Goal: Task Accomplishment & Management: Complete application form

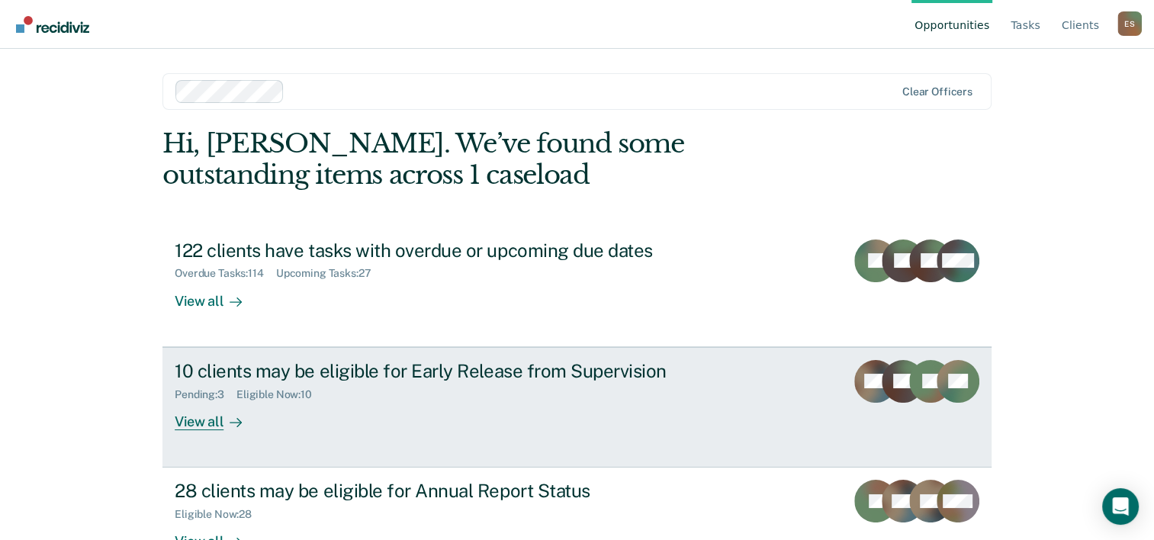
click at [445, 369] on div "10 clients may be eligible for Early Release from Supervision" at bounding box center [442, 371] width 535 height 22
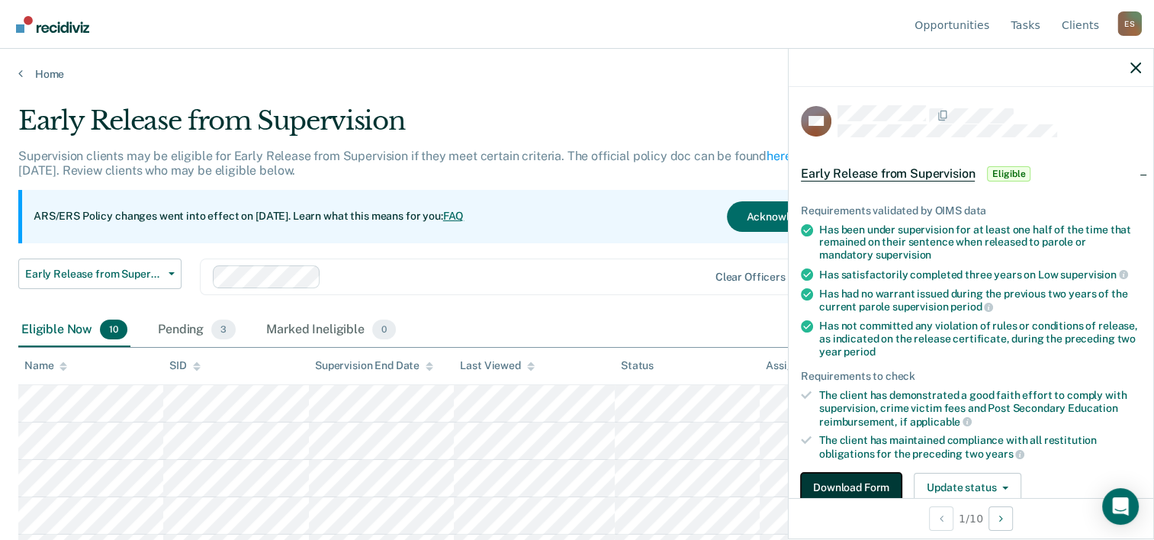
click at [830, 477] on button "Download Form" at bounding box center [851, 488] width 101 height 31
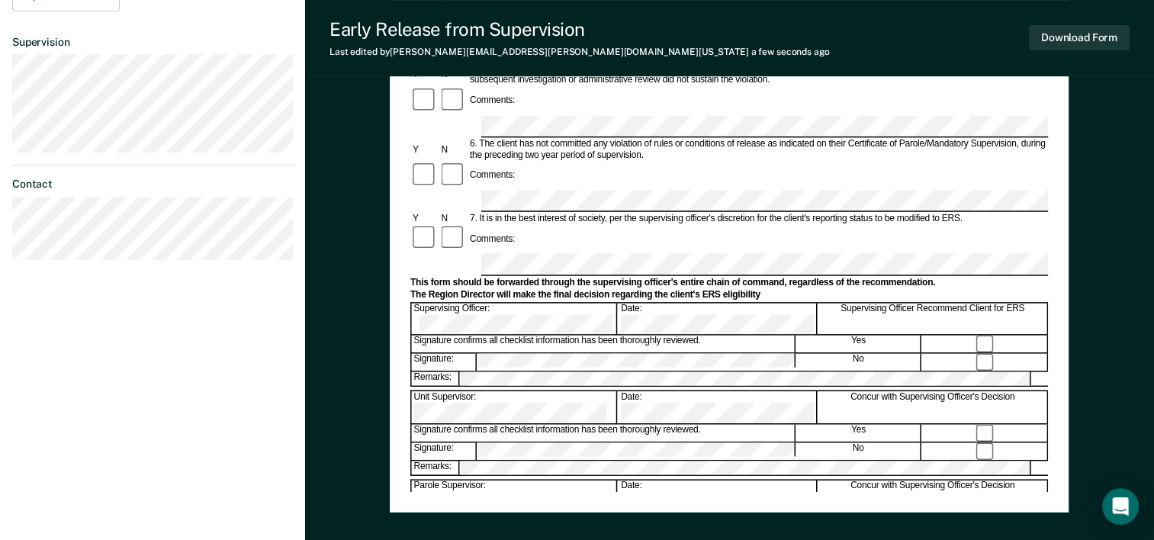
scroll to position [500, 0]
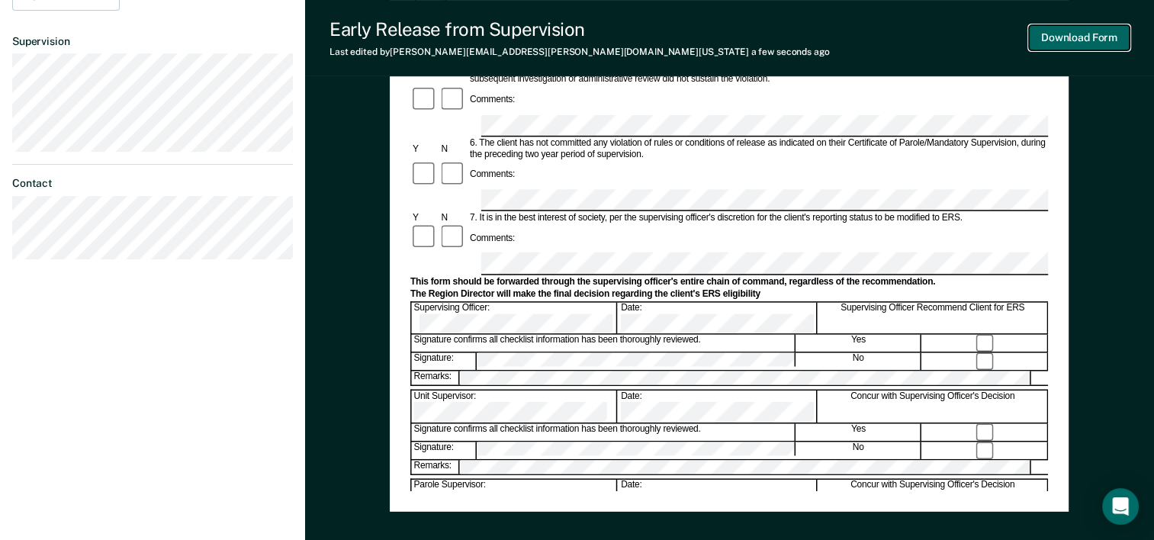
click at [1080, 34] on button "Download Form" at bounding box center [1079, 37] width 101 height 25
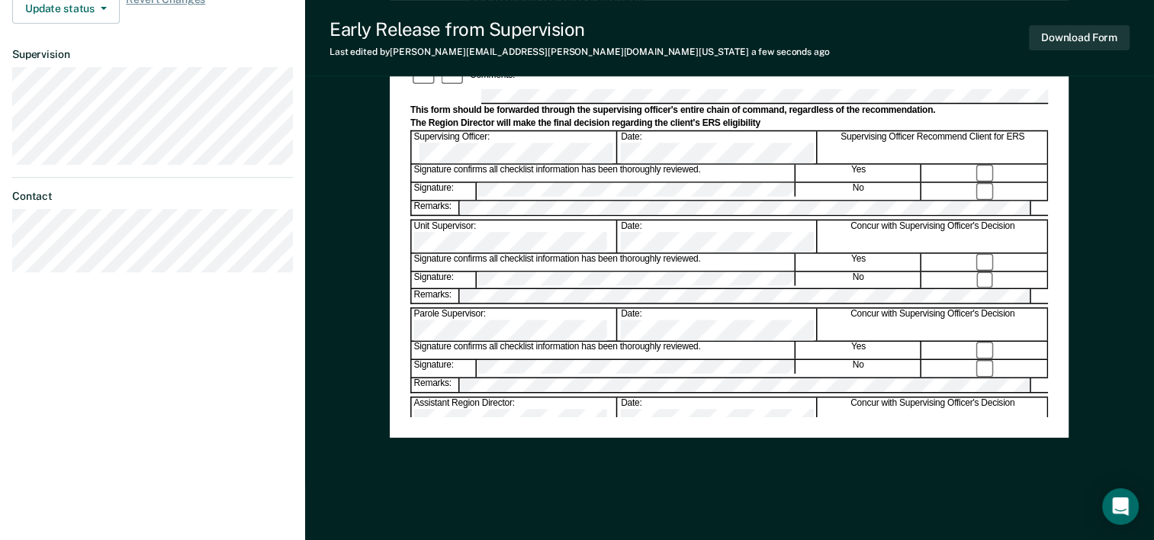
scroll to position [0, 0]
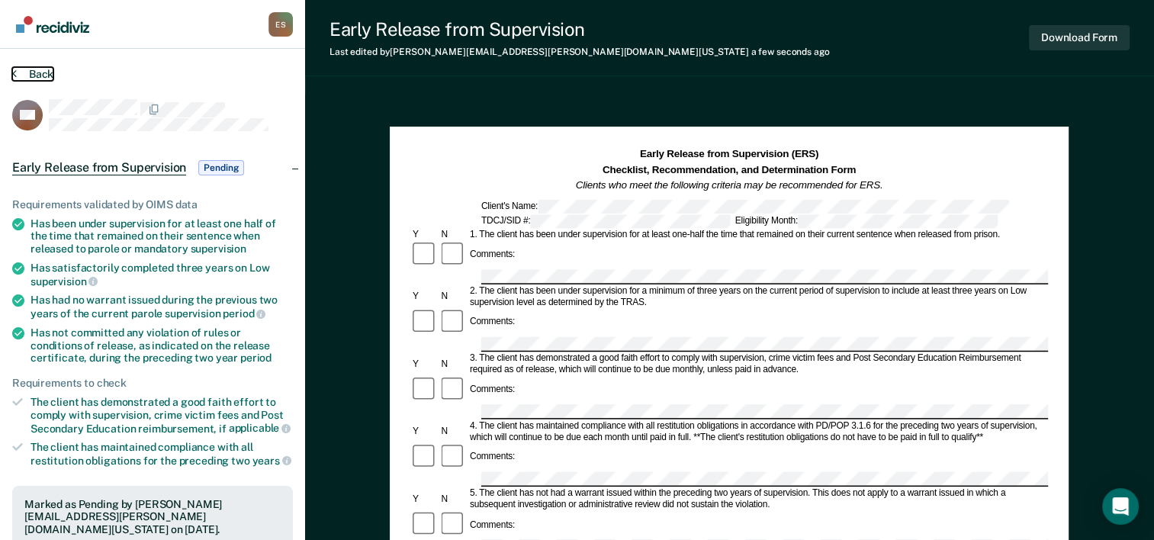
click at [40, 75] on button "Back" at bounding box center [32, 74] width 41 height 14
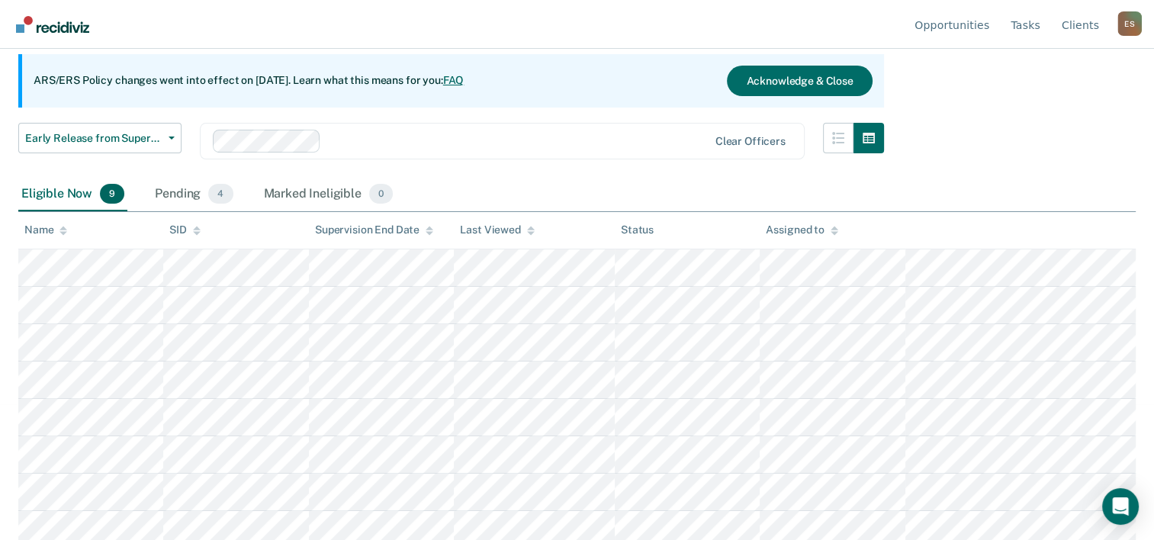
scroll to position [180, 0]
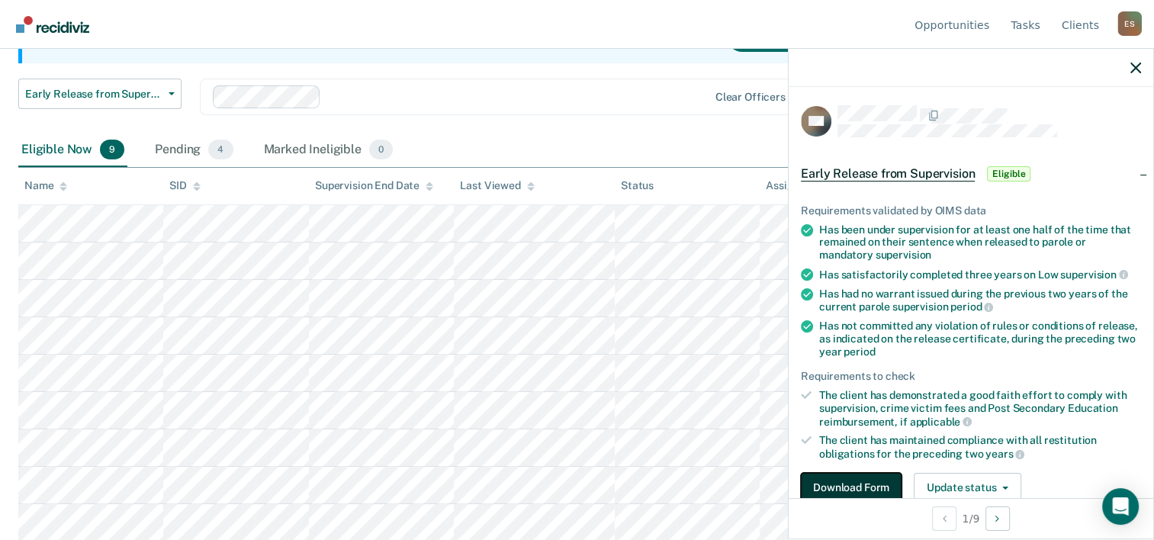
click at [839, 487] on button "Download Form" at bounding box center [851, 488] width 101 height 31
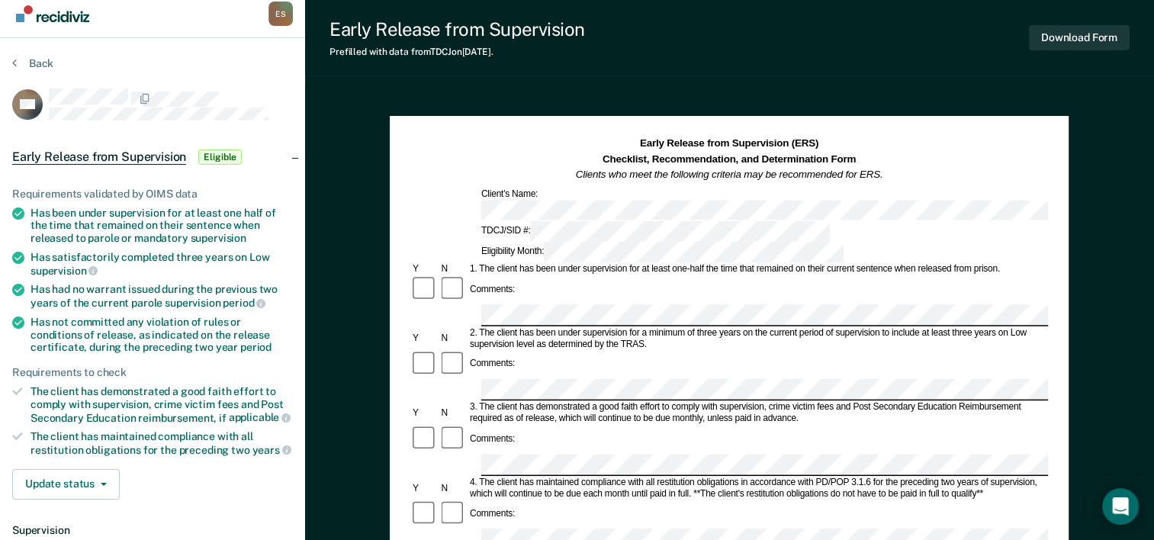
scroll to position [9, 0]
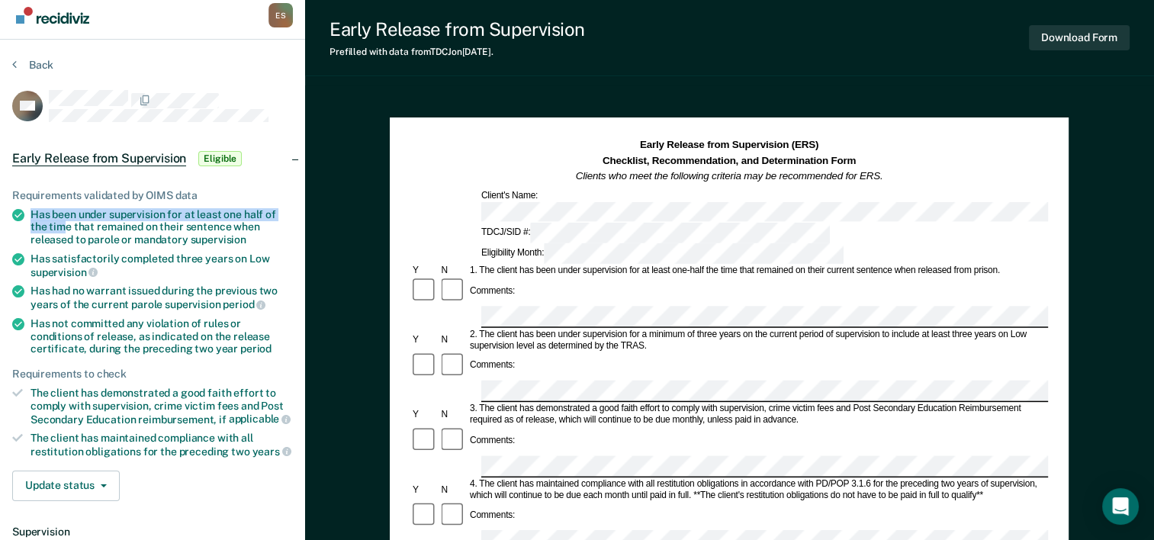
drag, startPoint x: 32, startPoint y: 209, endPoint x: 65, endPoint y: 220, distance: 34.5
click at [65, 220] on div "Has been under supervision for at least one half of the time that remained on t…" at bounding box center [162, 227] width 262 height 38
drag, startPoint x: 65, startPoint y: 220, endPoint x: 43, endPoint y: 236, distance: 26.7
click at [43, 236] on div "Has been under supervision for at least one half of the time that remained on t…" at bounding box center [162, 227] width 262 height 38
drag, startPoint x: 31, startPoint y: 209, endPoint x: 252, endPoint y: 233, distance: 222.5
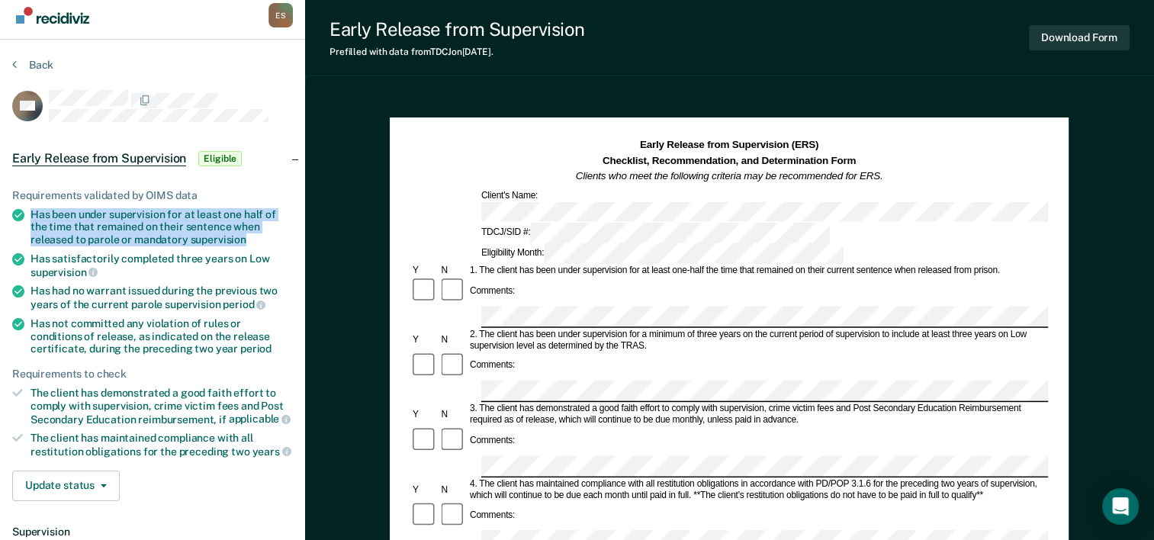
click at [252, 233] on div "Has been under supervision for at least one half of the time that remained on t…" at bounding box center [162, 227] width 262 height 38
copy div "Has been under supervision for at least one half of the time that remained on t…"
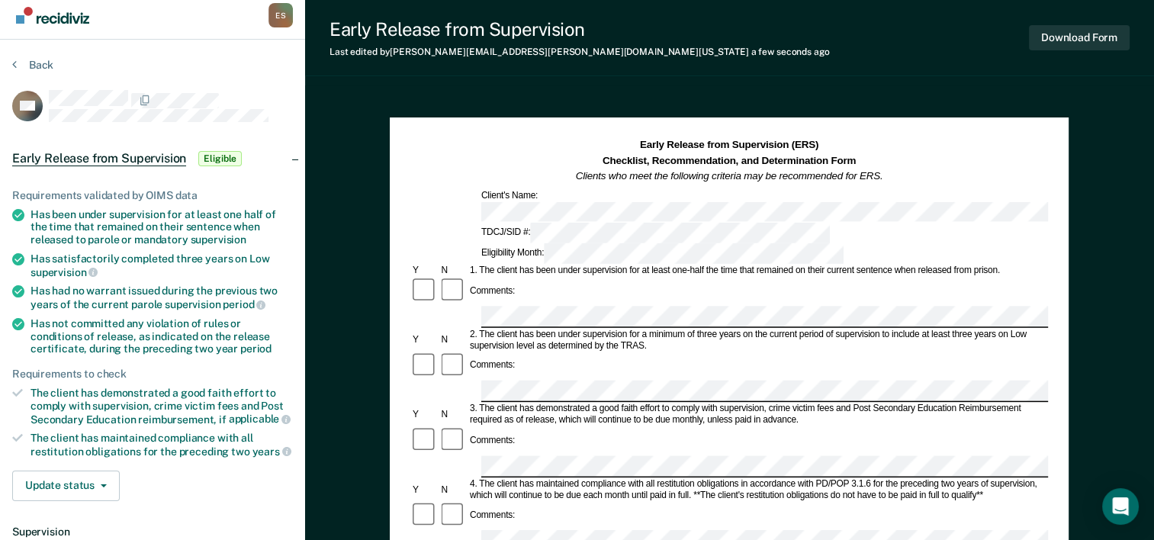
scroll to position [0, 10]
click at [1154, 320] on html "Looks like you’re using Internet Explorer 11. For faster loading and a better e…" at bounding box center [577, 261] width 1154 height 540
drag, startPoint x: 85, startPoint y: 269, endPoint x: 27, endPoint y: 256, distance: 58.7
click at [27, 256] on li "Has satisfactorily completed three years on Low supervision" at bounding box center [152, 265] width 281 height 26
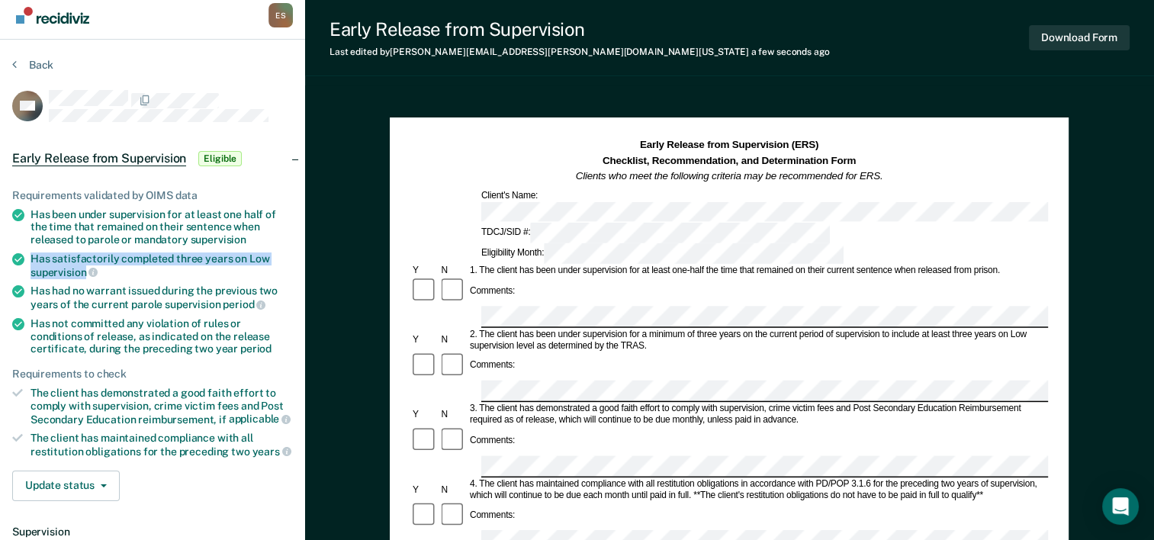
copy div "Has satisfactorily completed three years on Low supervision"
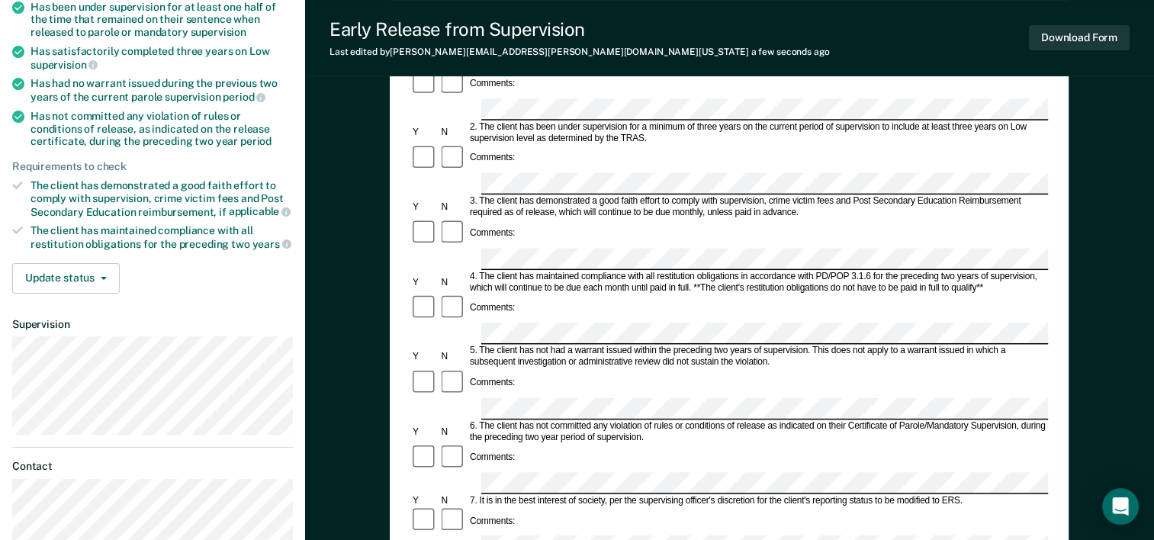
scroll to position [221, 0]
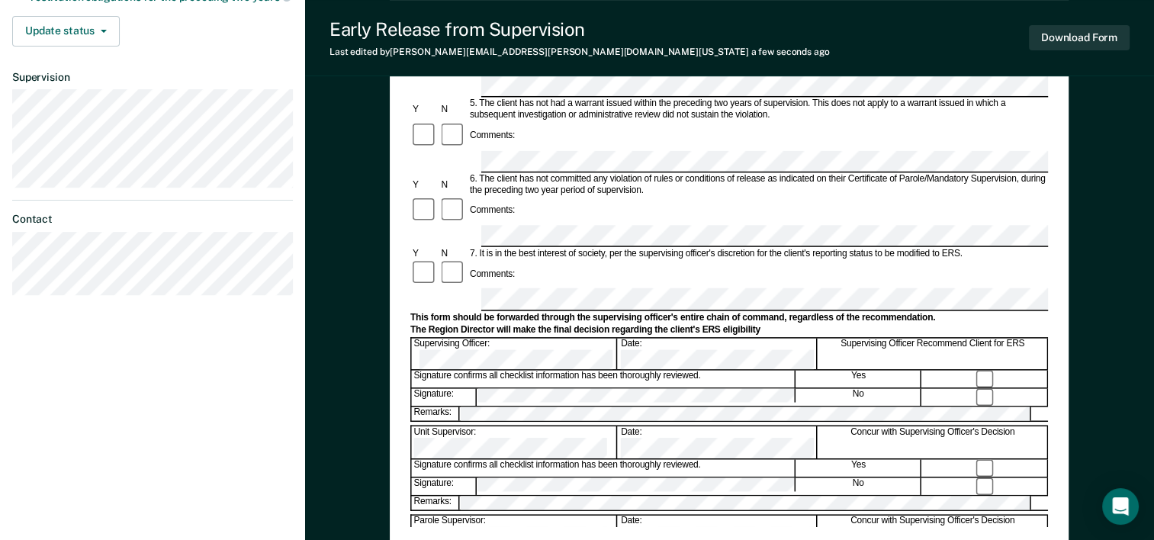
scroll to position [464, 0]
click at [1046, 37] on button "Download Form" at bounding box center [1079, 37] width 101 height 25
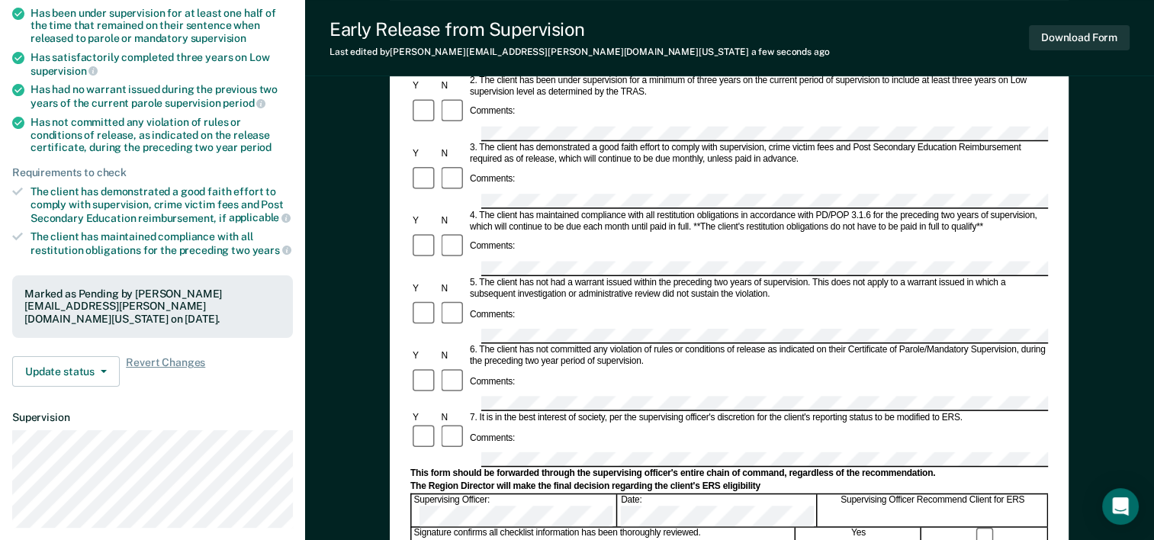
scroll to position [0, 0]
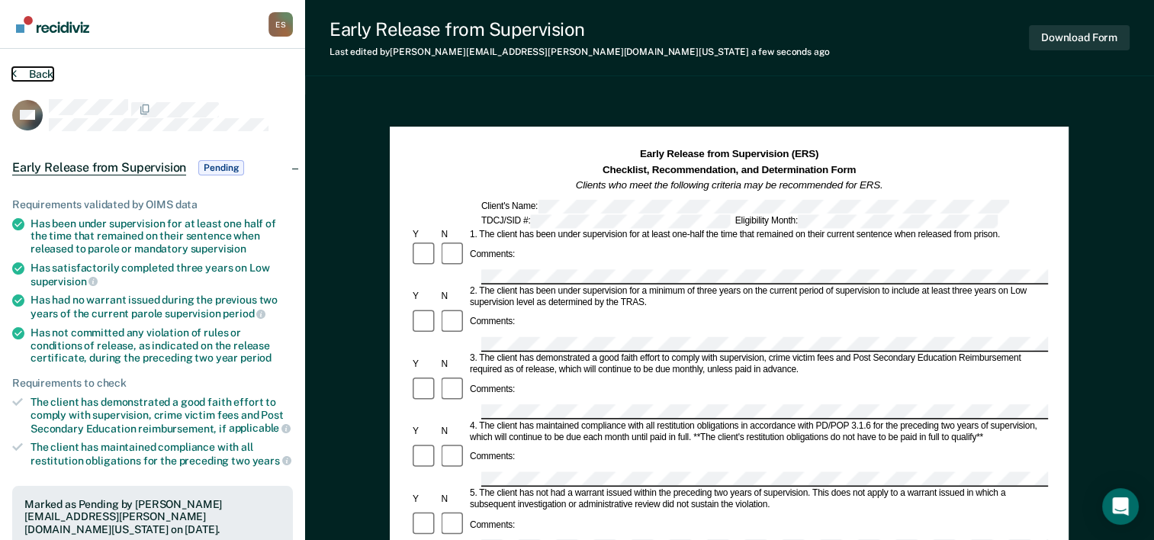
click at [47, 76] on button "Back" at bounding box center [32, 74] width 41 height 14
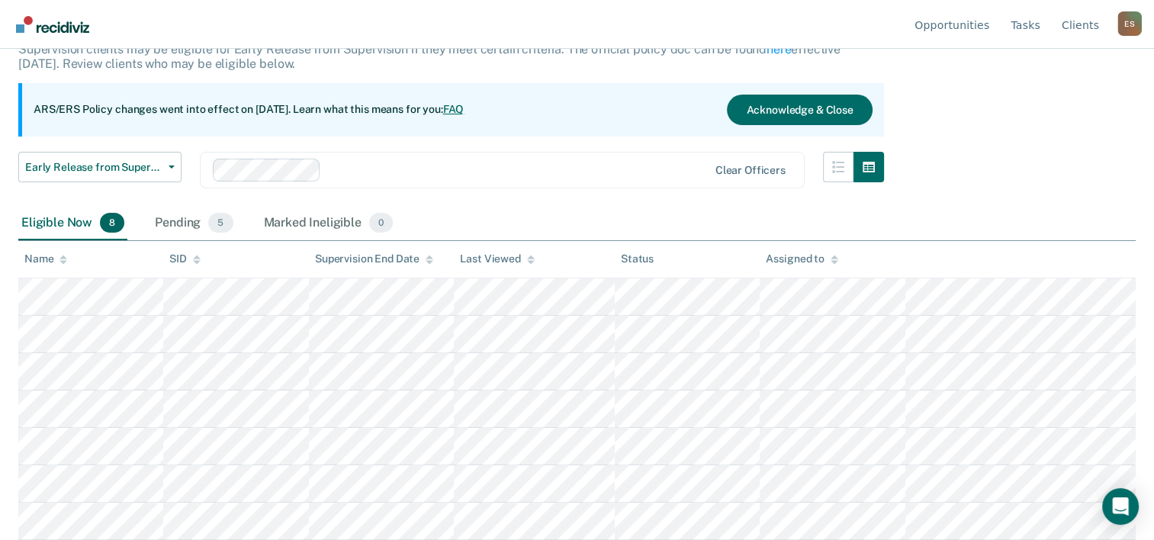
scroll to position [143, 0]
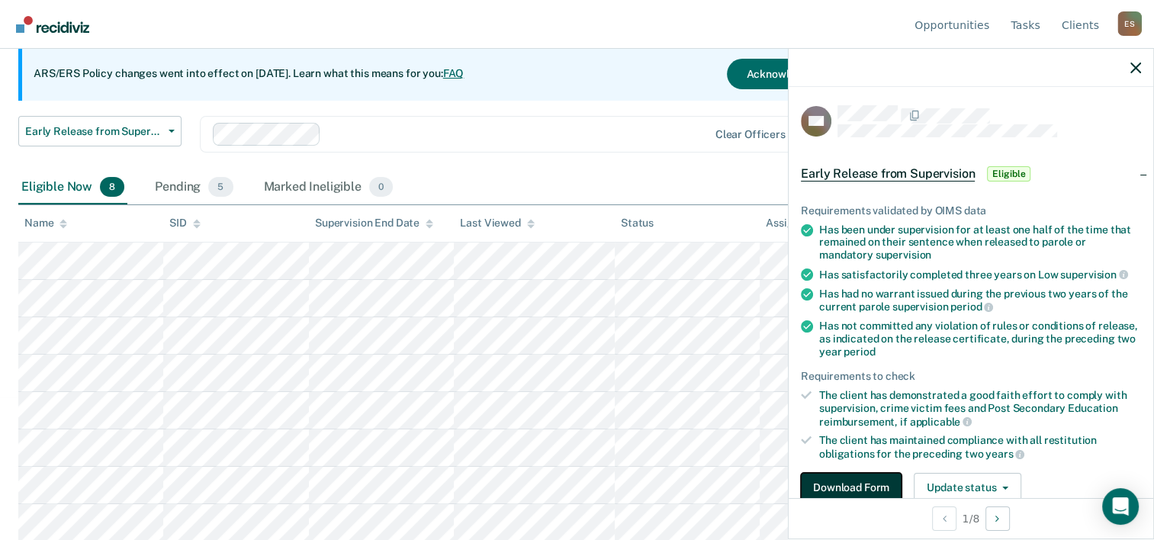
click at [866, 477] on button "Download Form" at bounding box center [851, 488] width 101 height 31
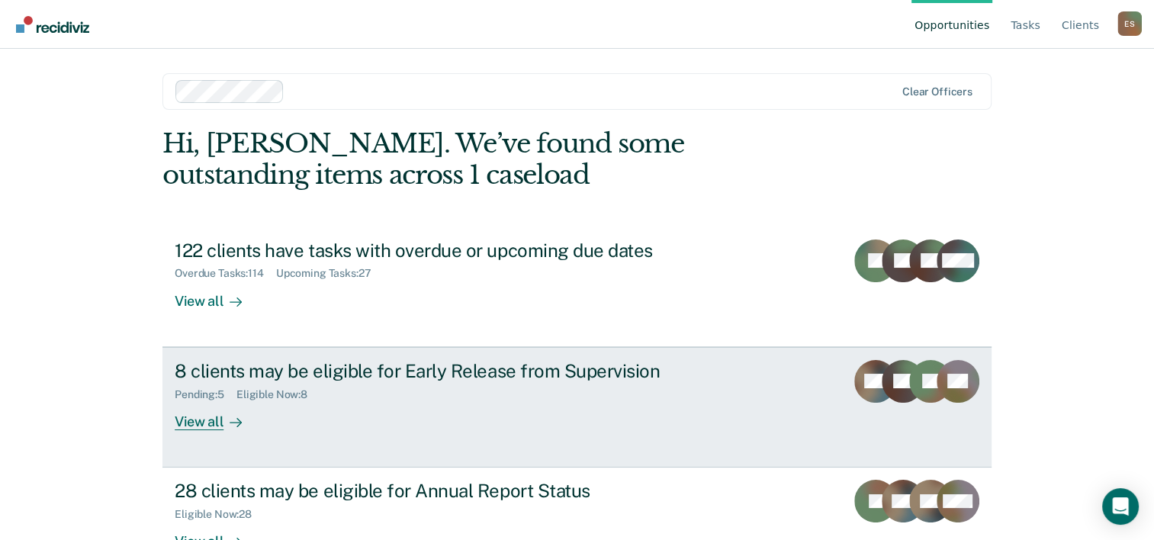
click at [240, 384] on div "Pending : 5 Eligible Now : 8" at bounding box center [442, 391] width 535 height 19
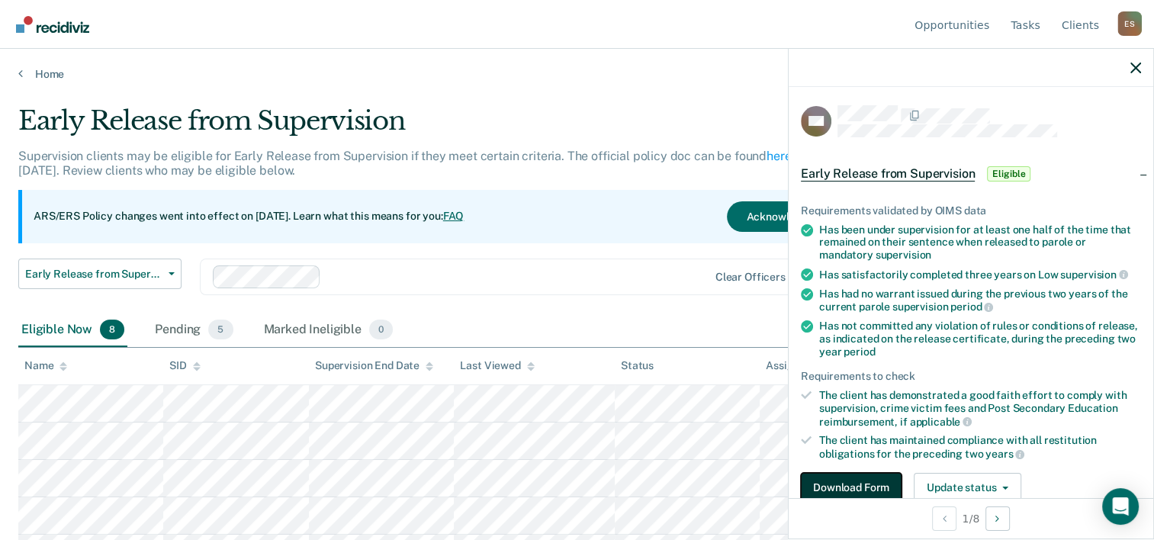
click at [863, 485] on button "Download Form" at bounding box center [851, 488] width 101 height 31
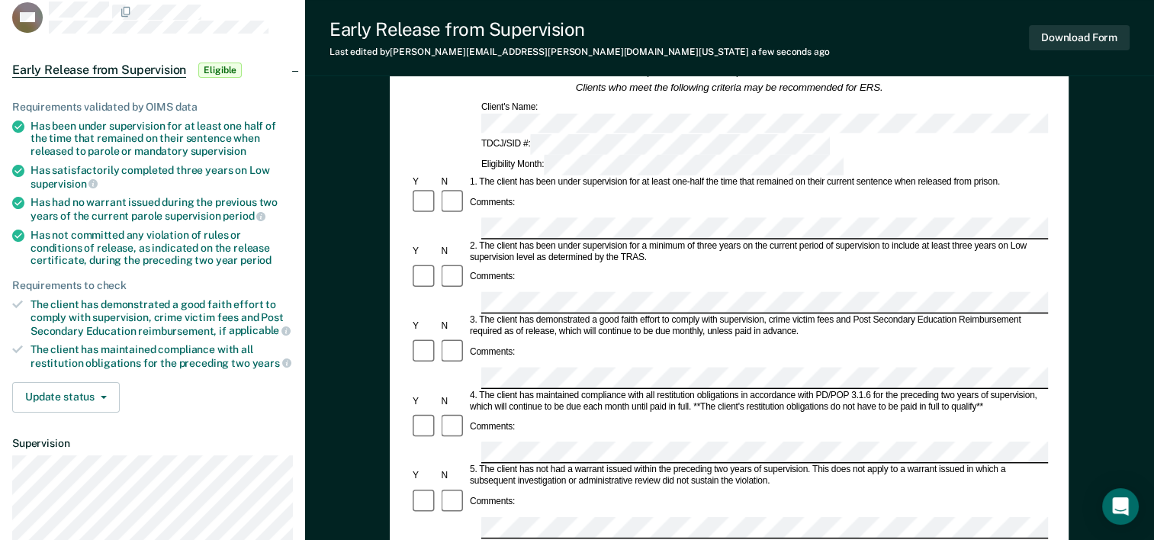
scroll to position [99, 0]
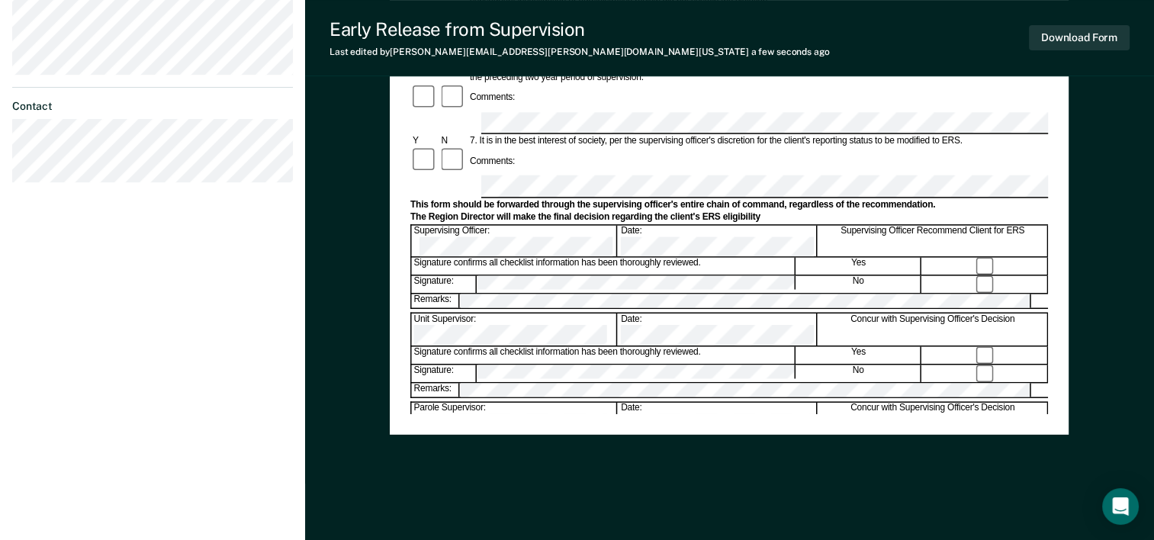
scroll to position [584, 0]
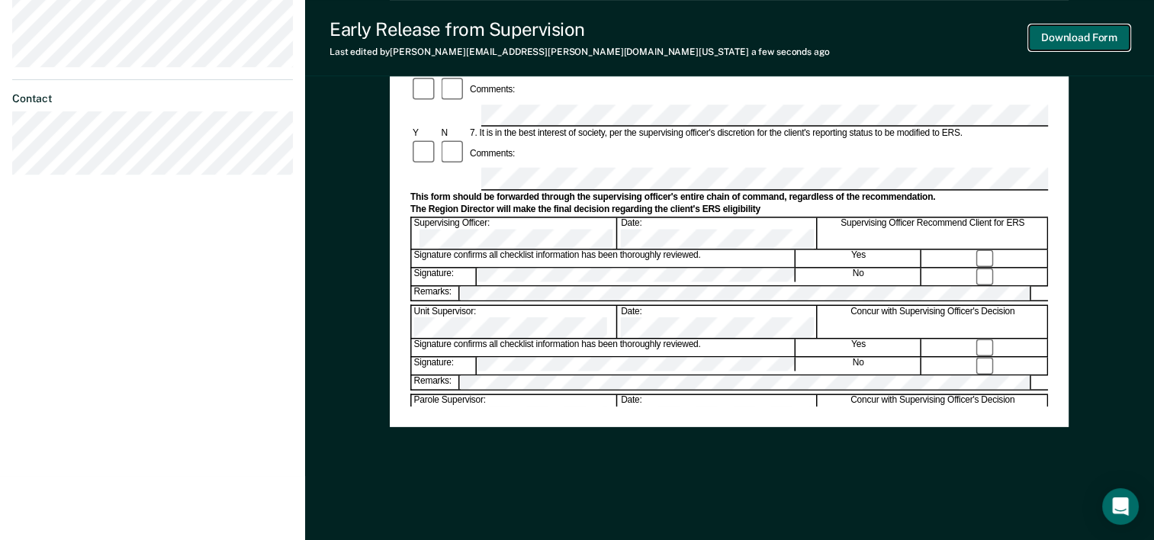
click at [1098, 38] on button "Download Form" at bounding box center [1079, 37] width 101 height 25
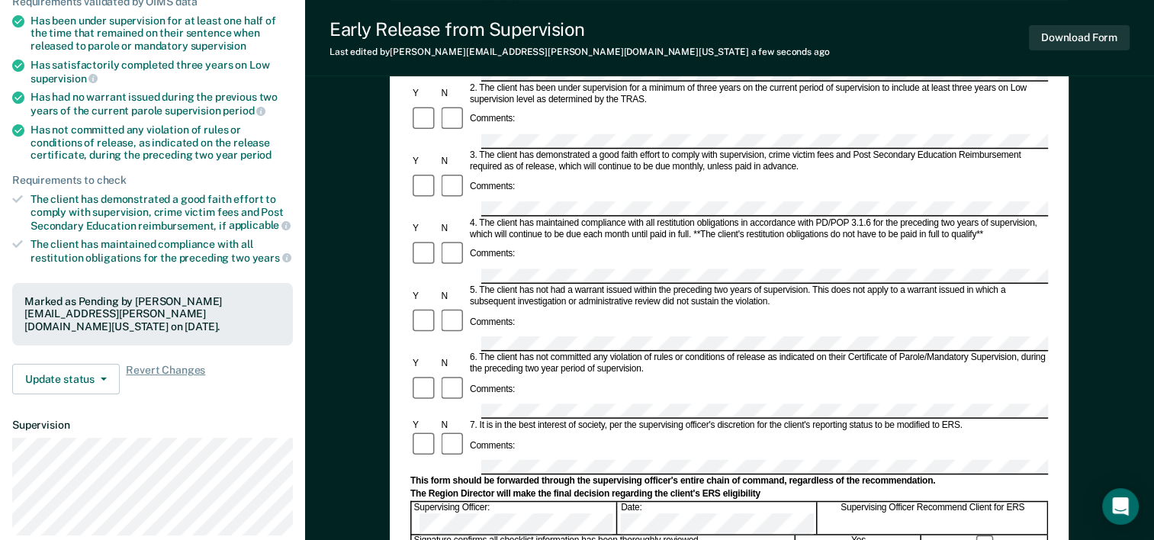
scroll to position [0, 0]
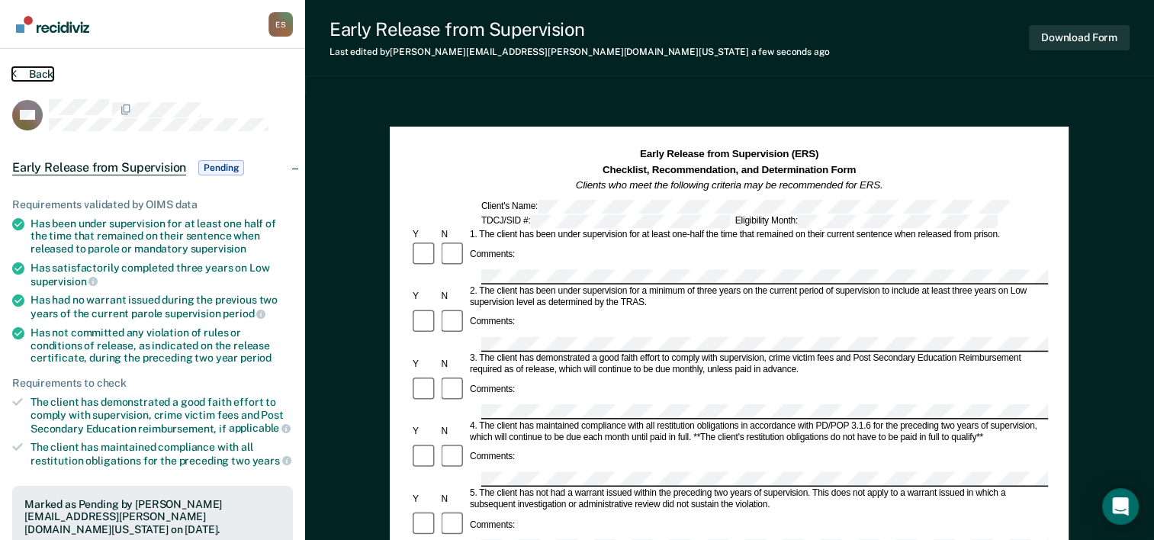
click at [35, 77] on button "Back" at bounding box center [32, 74] width 41 height 14
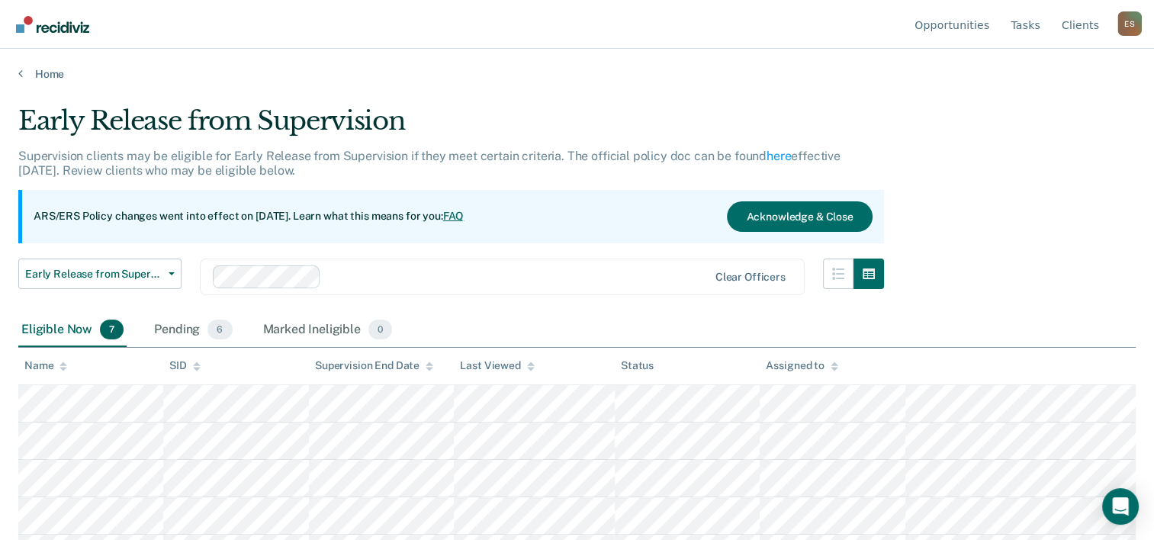
scroll to position [105, 0]
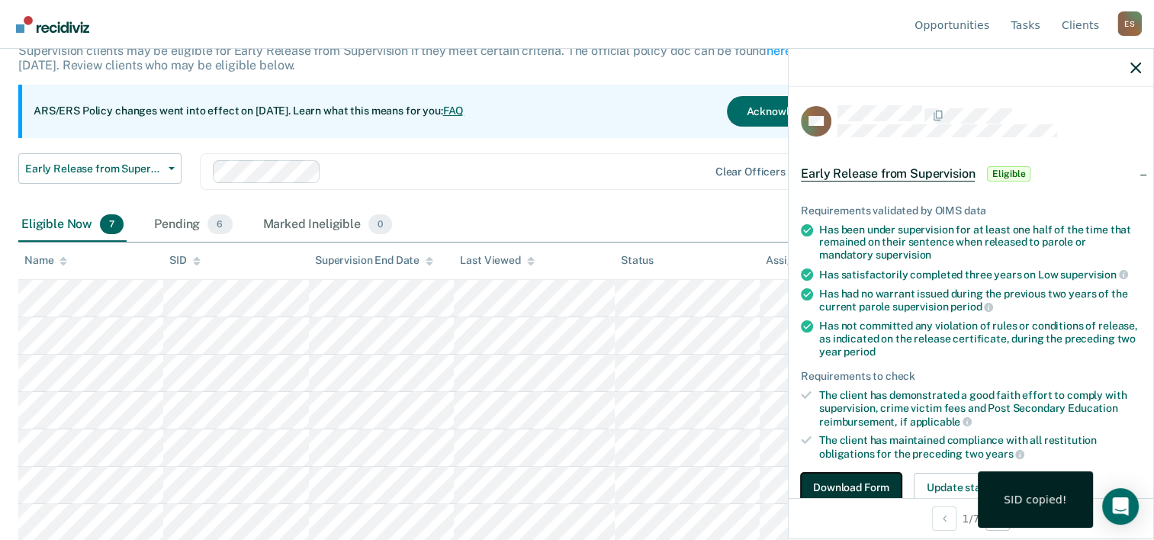
click at [863, 484] on button "Download Form" at bounding box center [851, 488] width 101 height 31
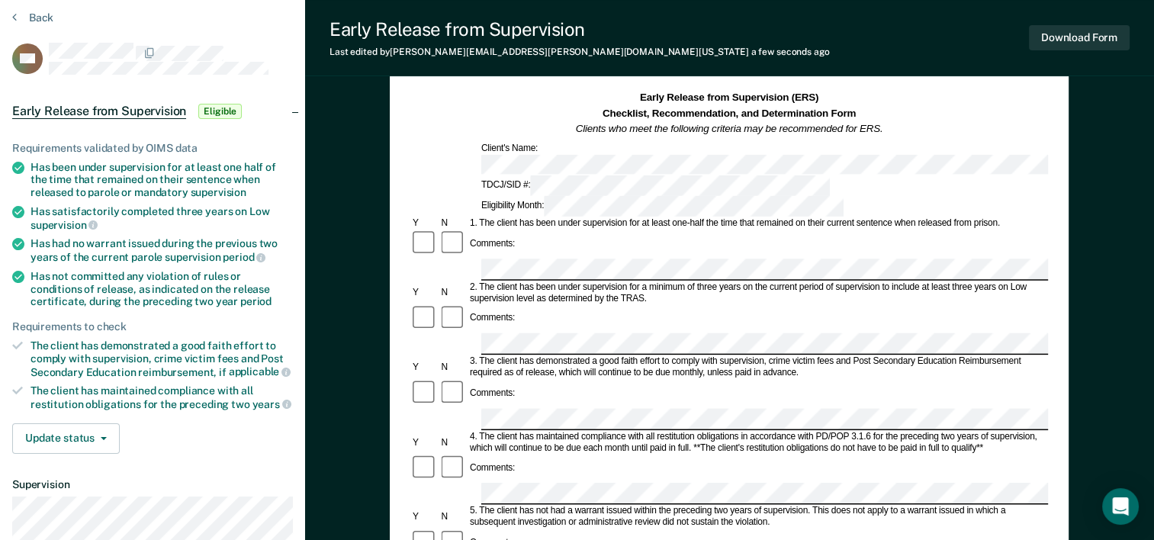
scroll to position [57, 0]
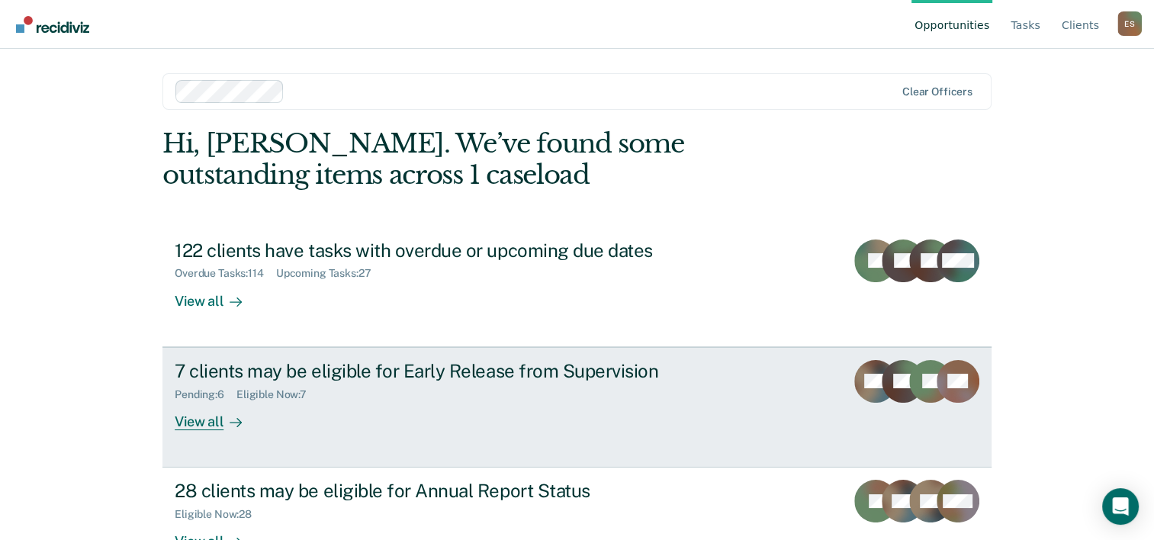
click at [522, 366] on div "7 clients may be eligible for Early Release from Supervision" at bounding box center [442, 371] width 535 height 22
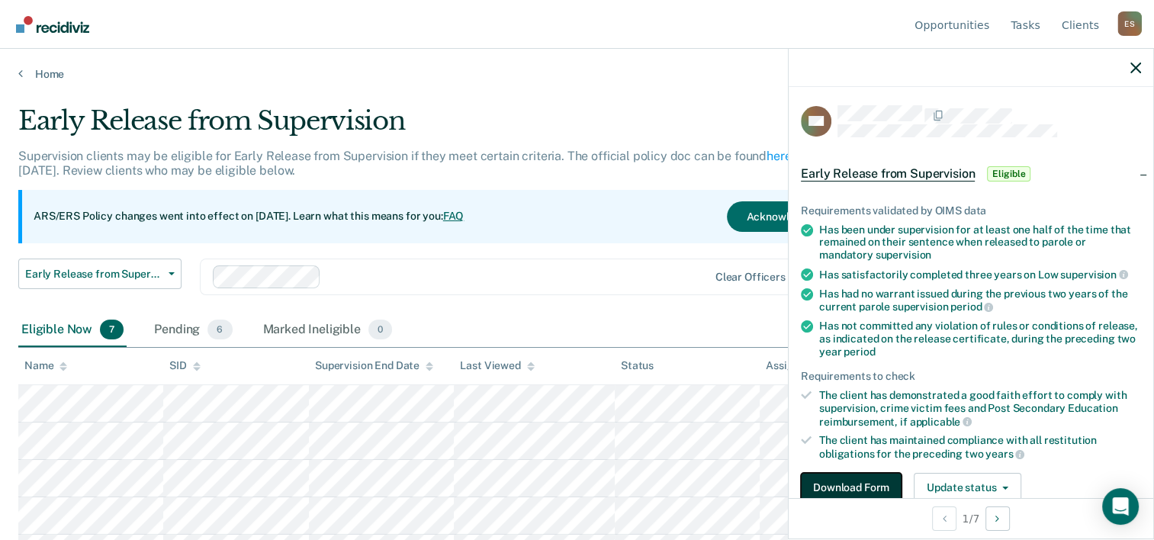
click at [868, 484] on button "Download Form" at bounding box center [851, 488] width 101 height 31
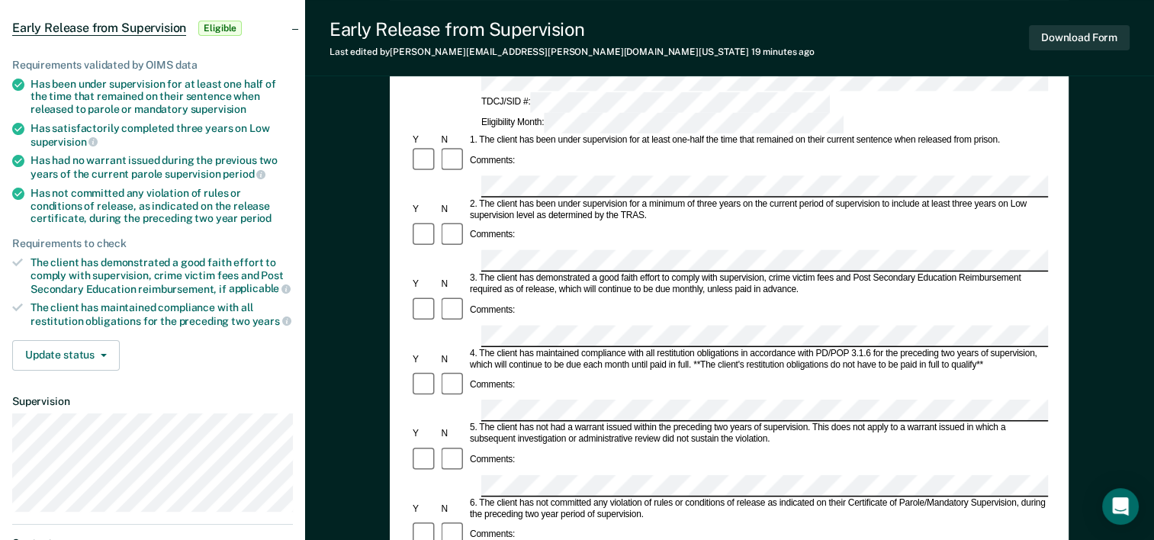
scroll to position [133, 0]
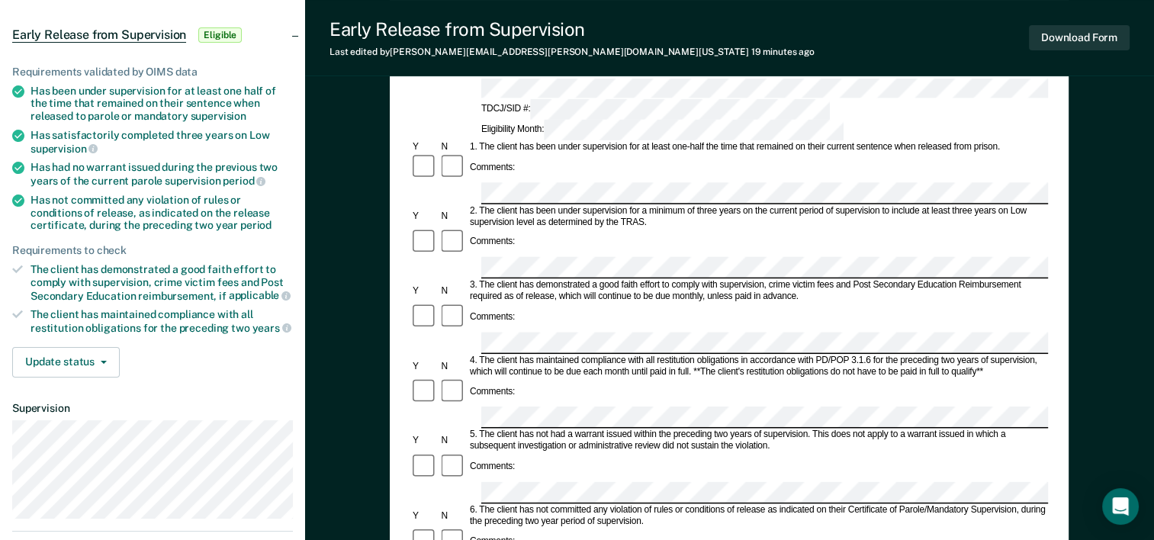
click at [555, 452] on div "Comments:" at bounding box center [729, 466] width 638 height 29
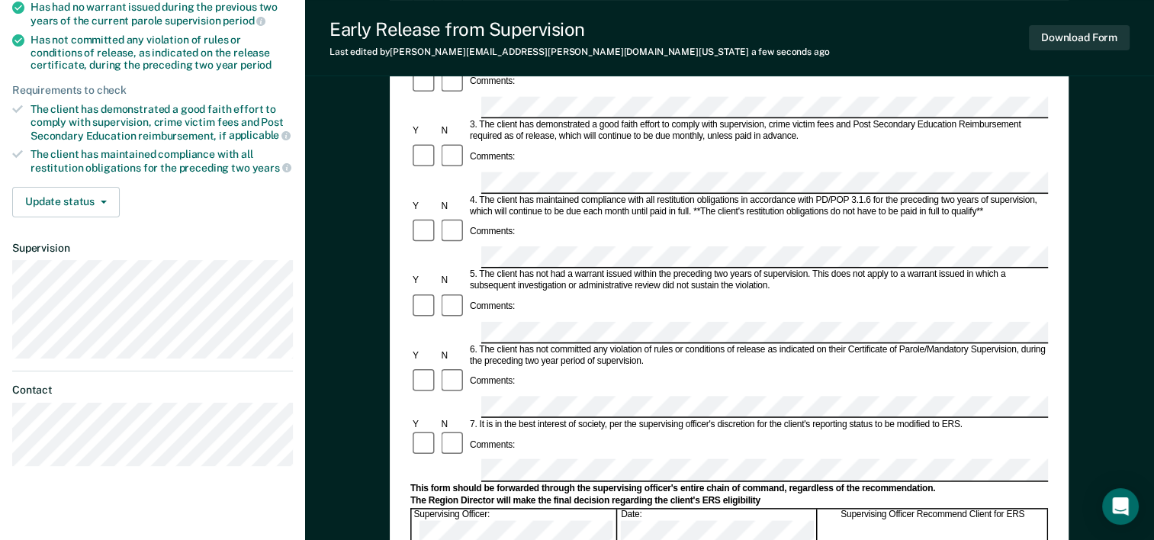
scroll to position [375, 0]
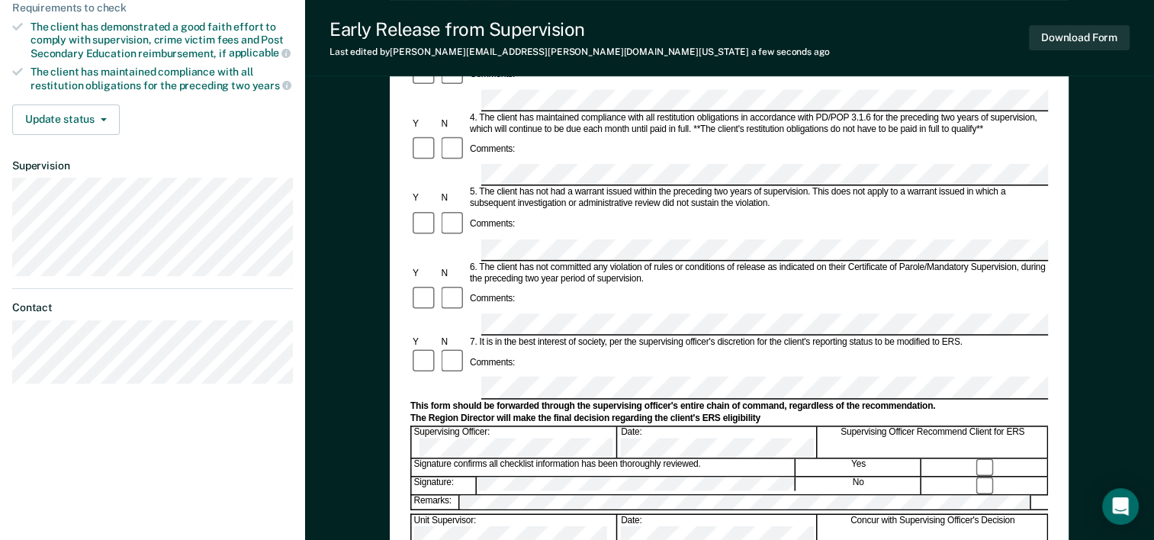
click at [516, 514] on div "Unit Supervisor: Date: Concur with Supervising Officer's Decision" at bounding box center [729, 530] width 638 height 33
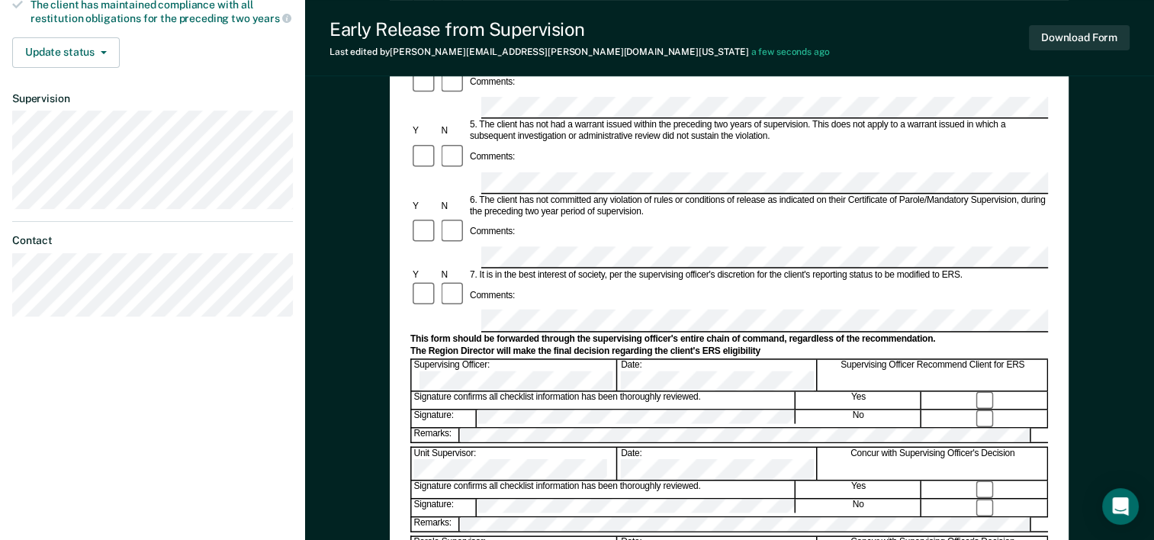
scroll to position [467, 0]
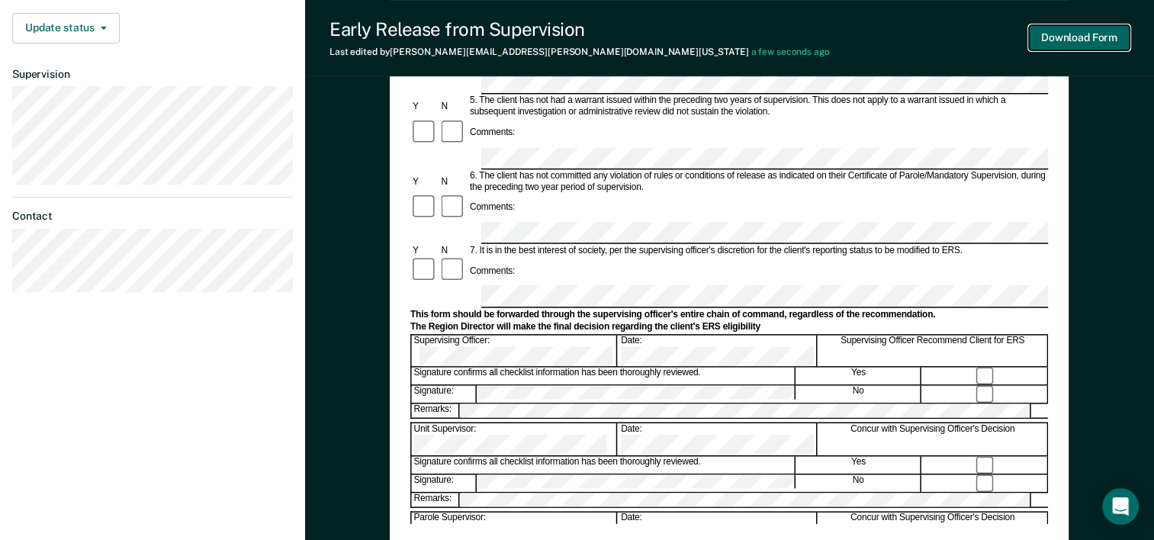
click at [1084, 44] on button "Download Form" at bounding box center [1079, 37] width 101 height 25
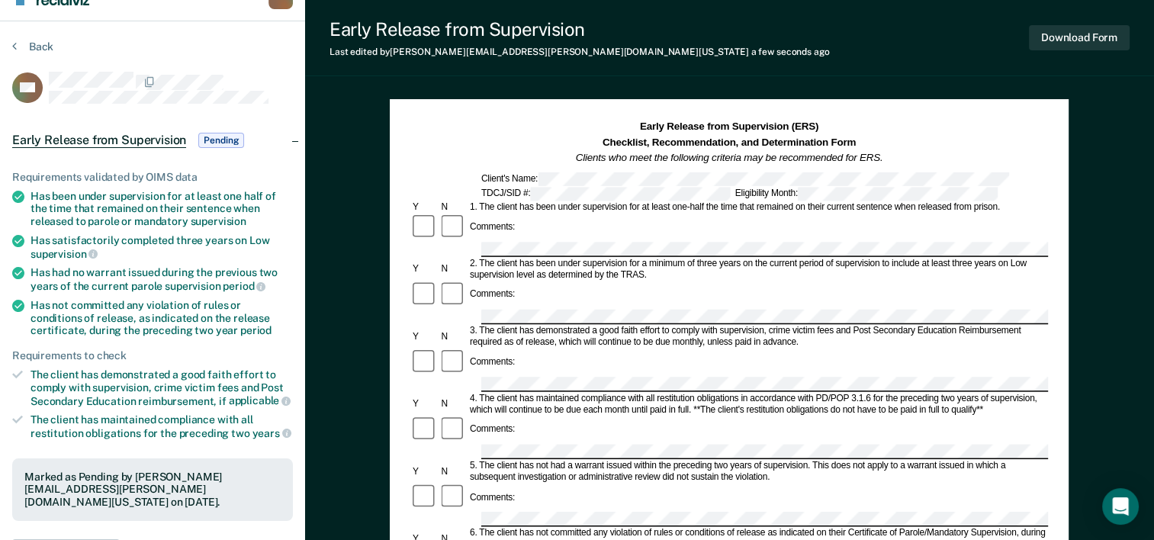
scroll to position [0, 0]
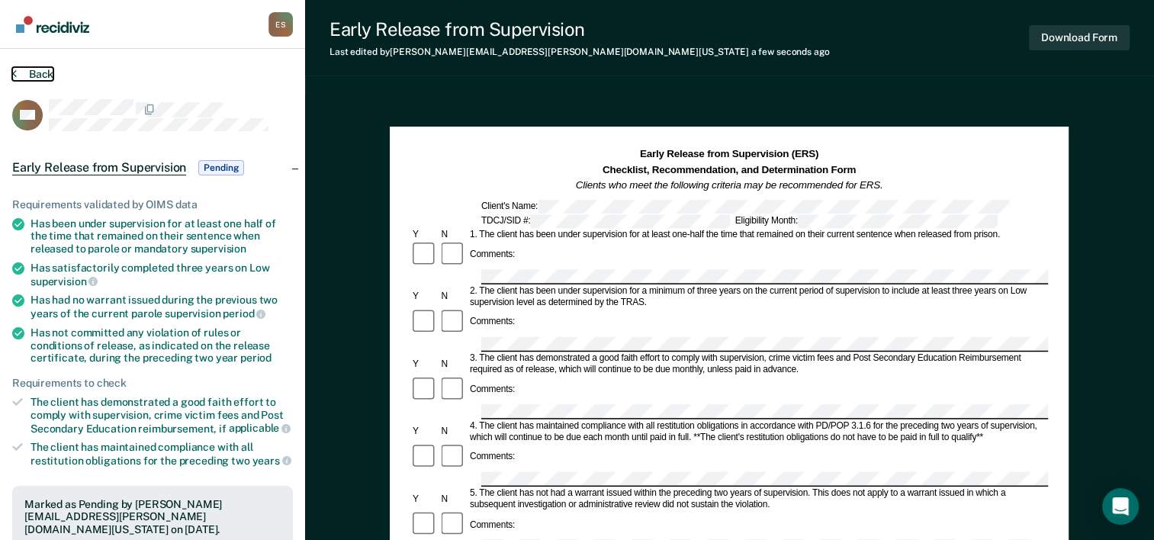
click at [43, 69] on button "Back" at bounding box center [32, 74] width 41 height 14
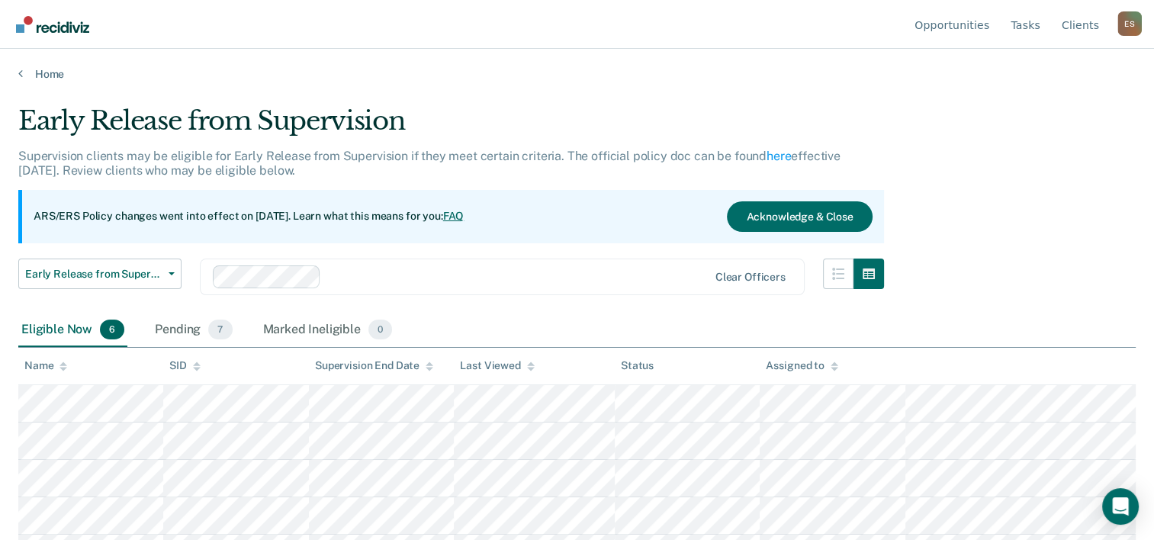
scroll to position [67, 0]
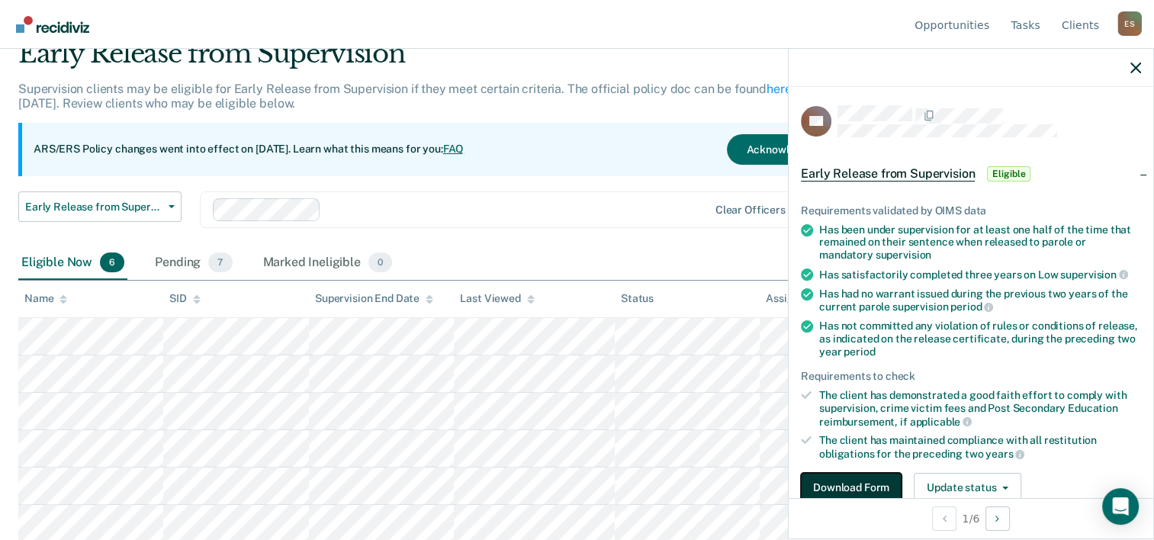
click at [876, 482] on button "Download Form" at bounding box center [851, 488] width 101 height 31
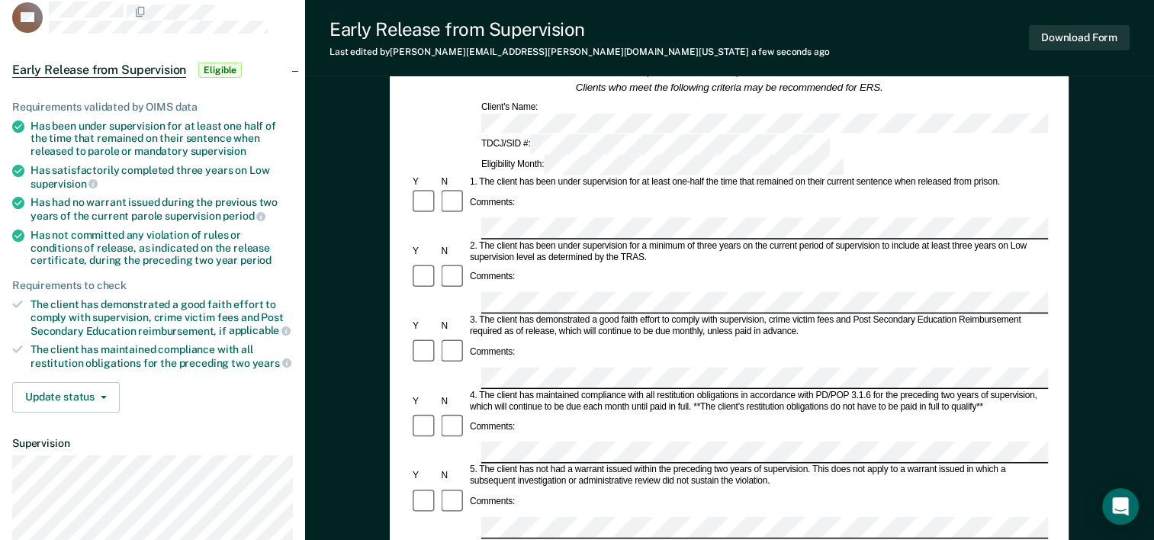
scroll to position [104, 0]
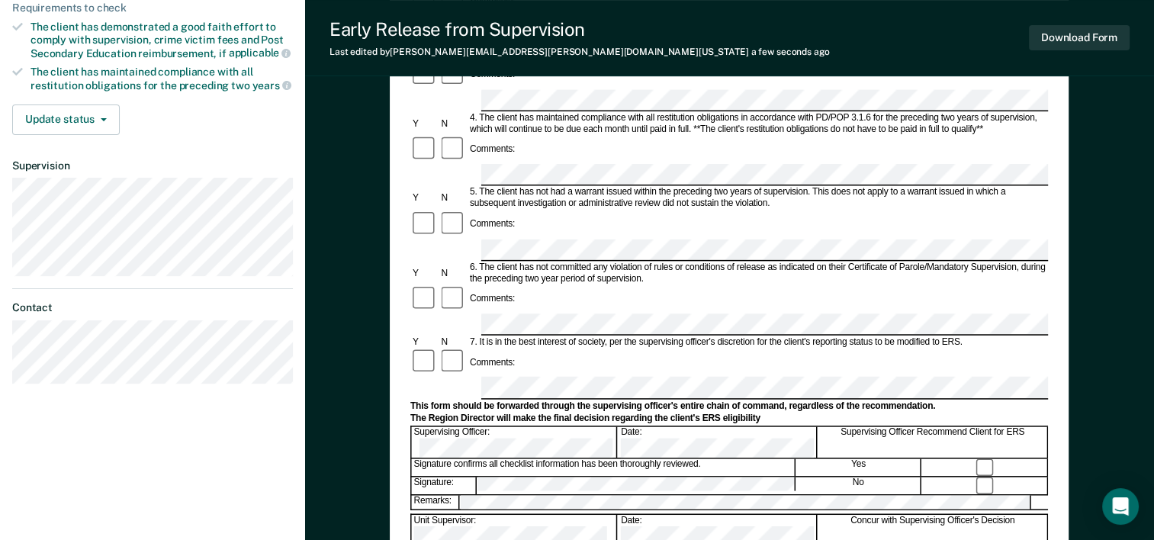
scroll to position [375, 0]
click at [1073, 41] on button "Download Form" at bounding box center [1079, 37] width 101 height 25
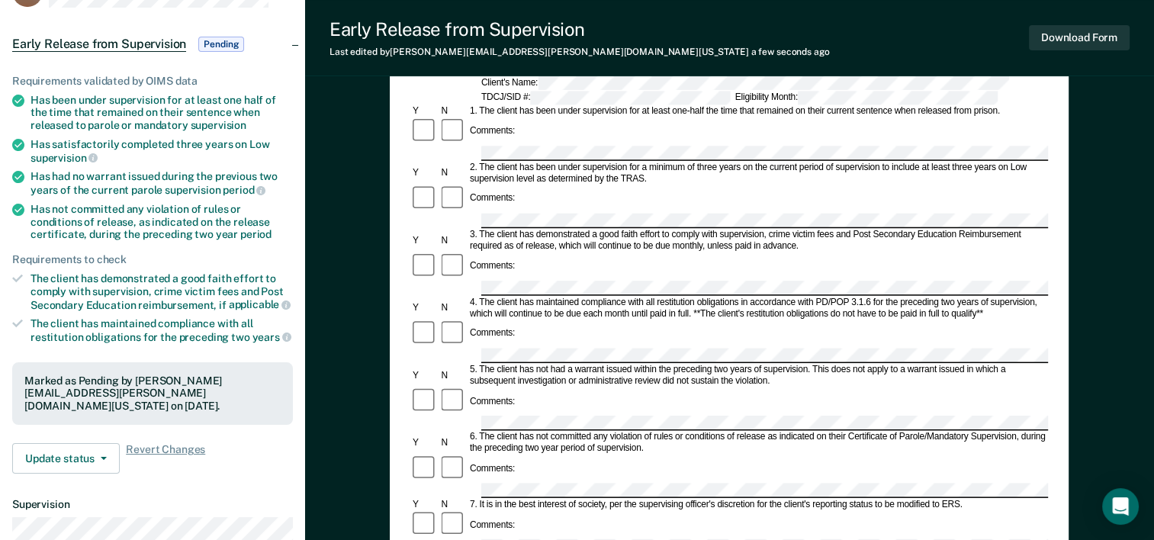
scroll to position [0, 0]
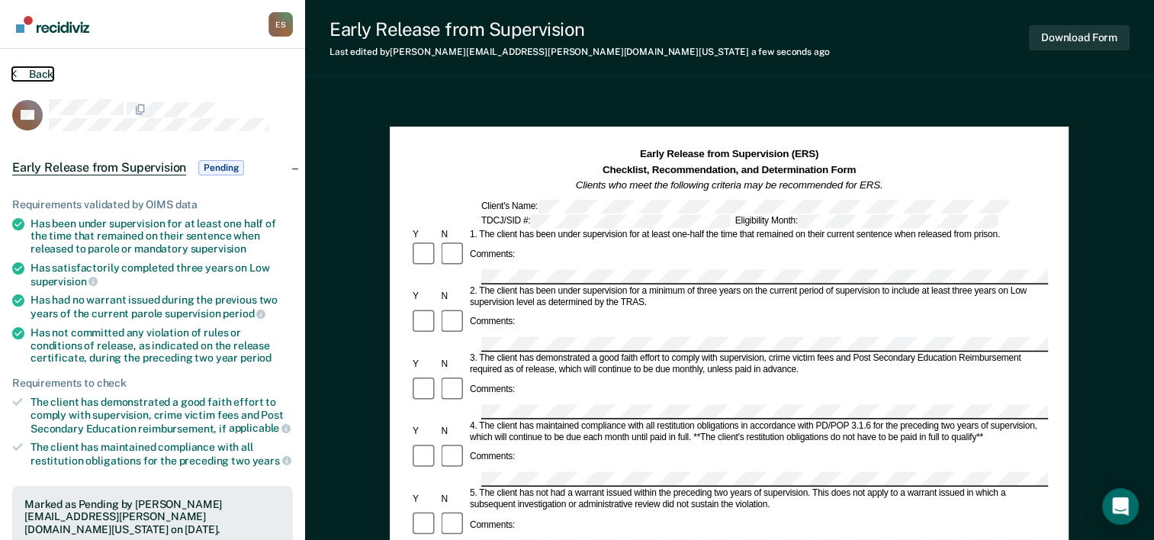
click at [43, 73] on button "Back" at bounding box center [32, 74] width 41 height 14
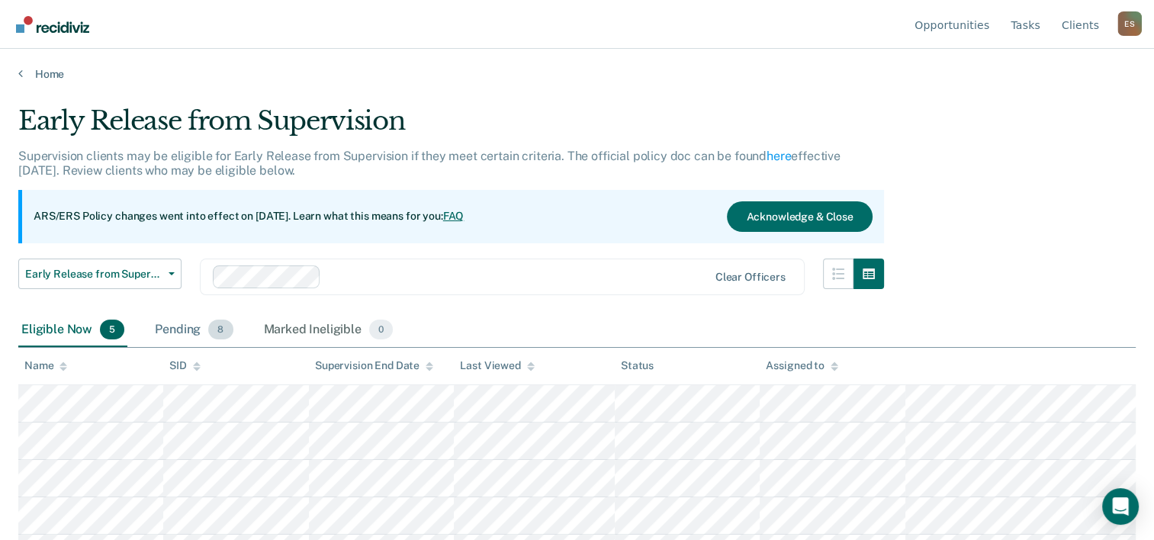
click at [179, 326] on div "Pending 8" at bounding box center [194, 330] width 84 height 34
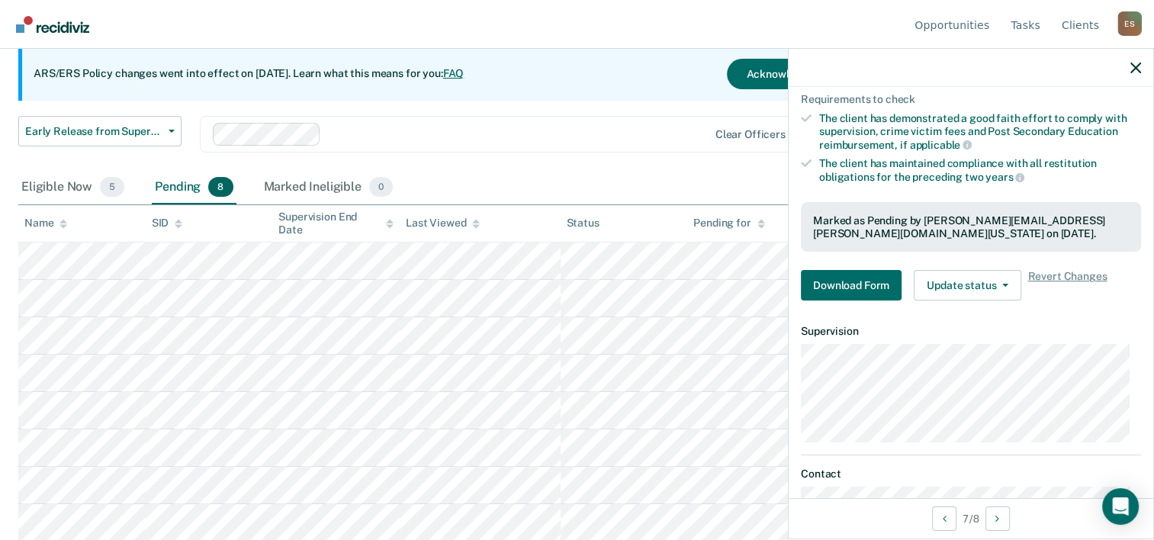
scroll to position [278, 0]
click at [854, 278] on button "Download Form" at bounding box center [851, 284] width 101 height 31
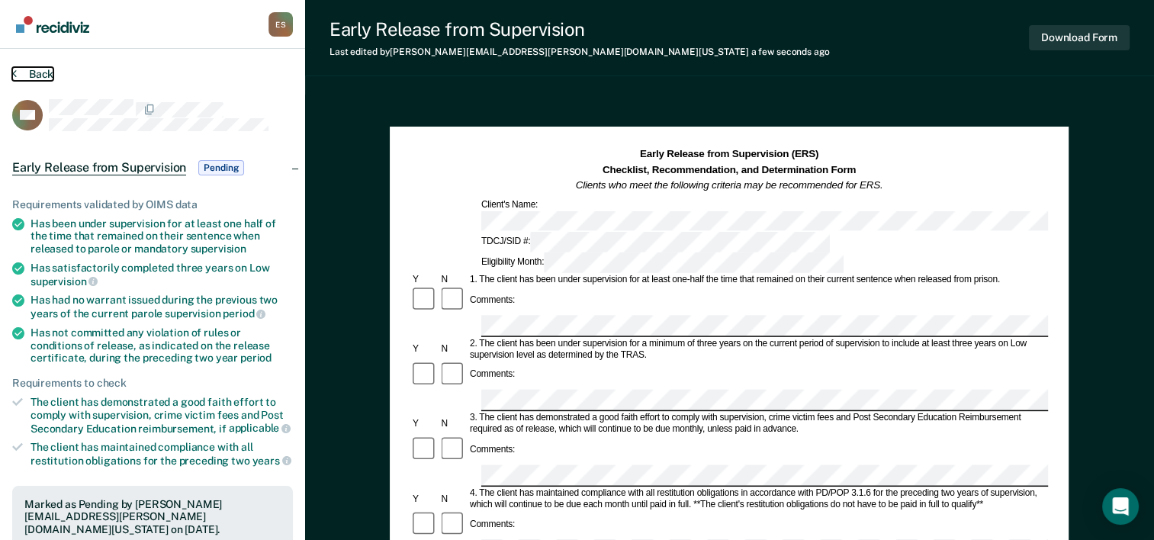
click at [19, 68] on button "Back" at bounding box center [32, 74] width 41 height 14
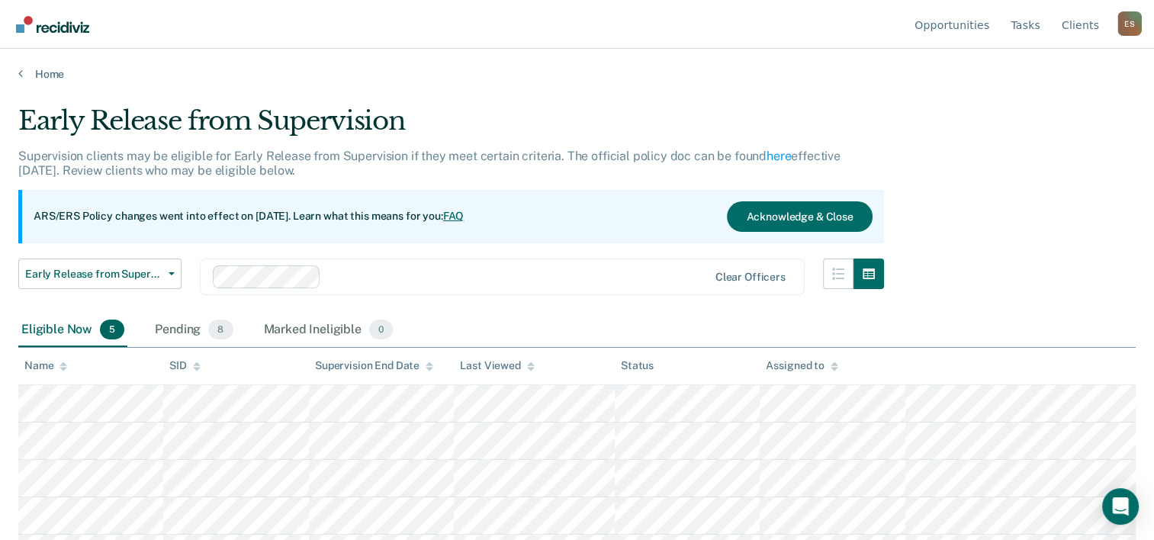
scroll to position [31, 0]
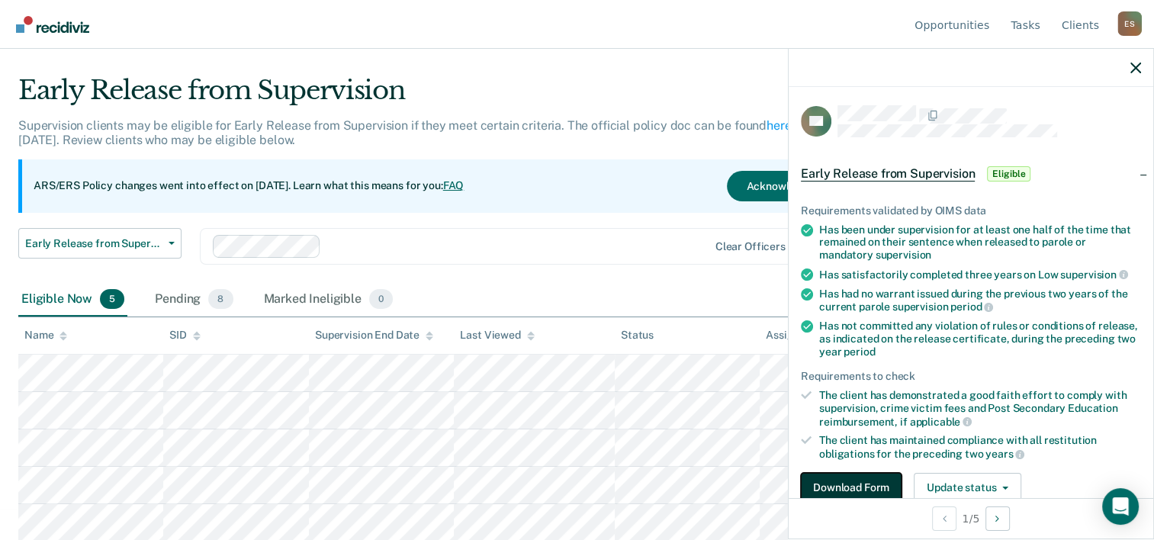
click at [843, 478] on button "Download Form" at bounding box center [851, 488] width 101 height 31
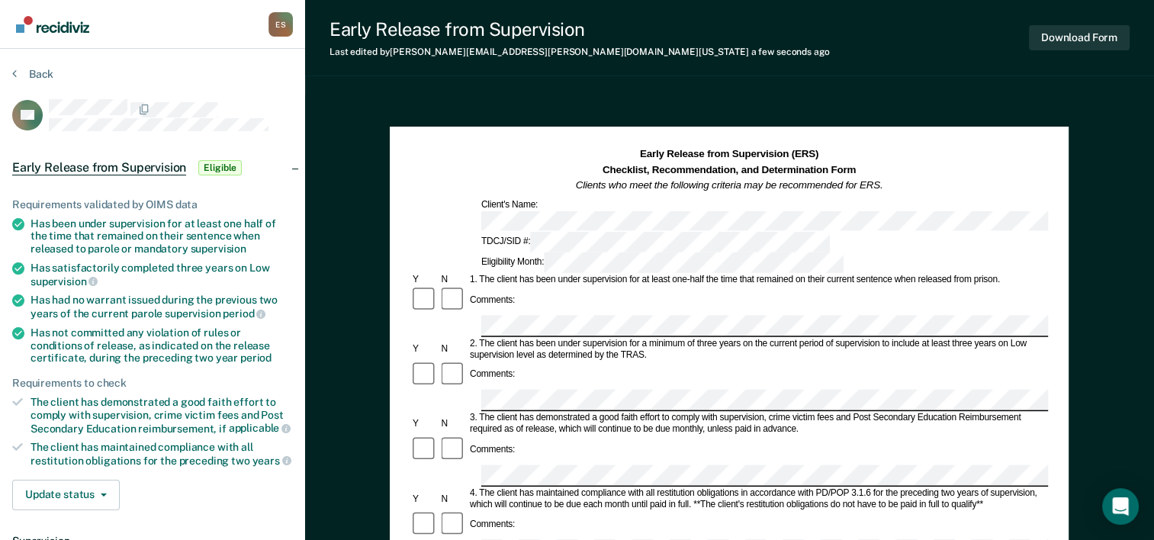
click at [543, 436] on div "Comments:" at bounding box center [729, 462] width 638 height 52
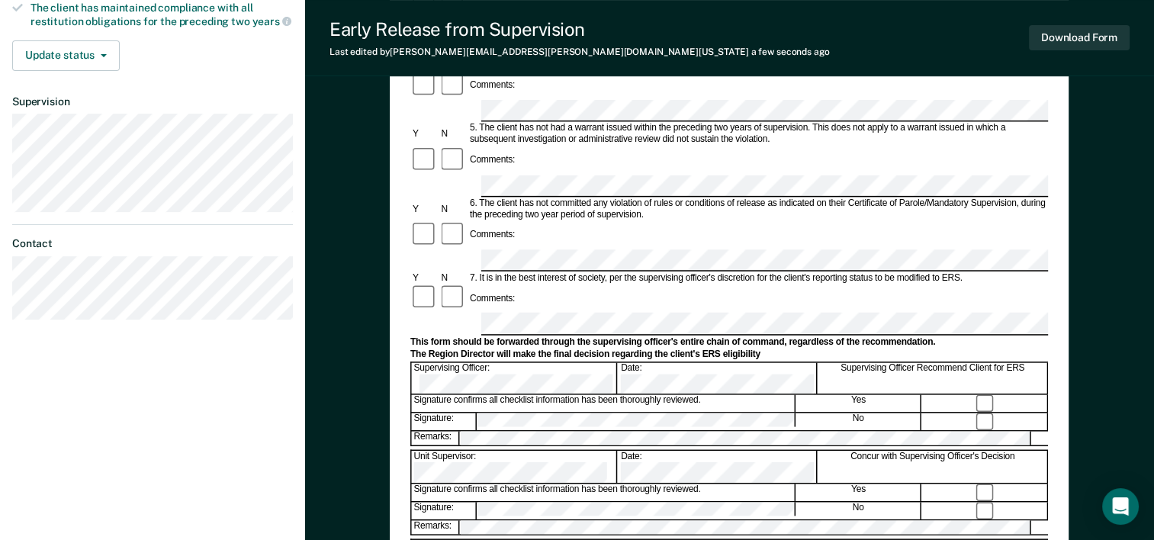
scroll to position [590, 0]
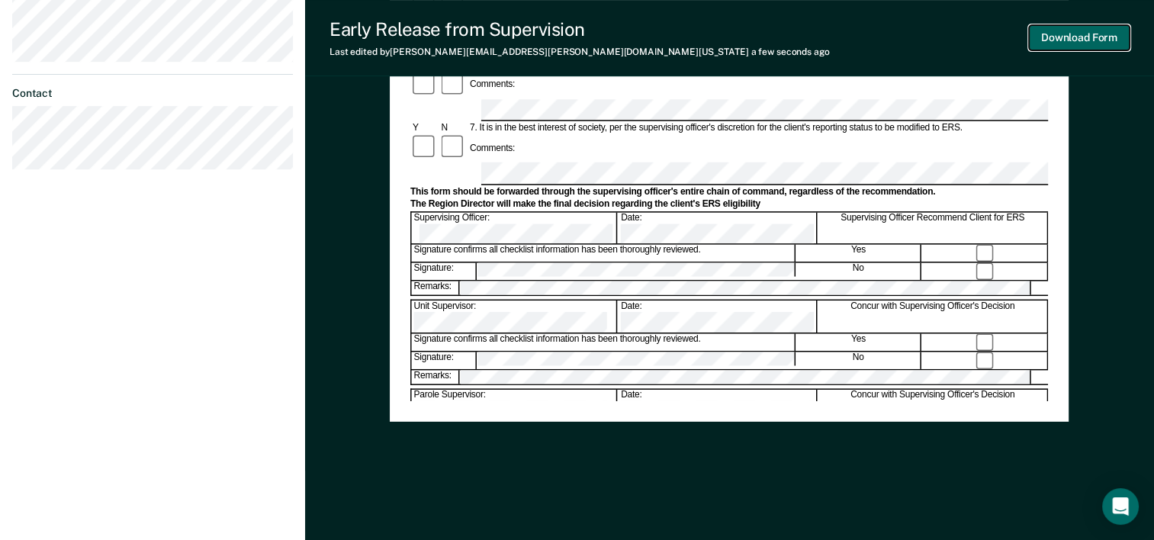
click at [1090, 35] on button "Download Form" at bounding box center [1079, 37] width 101 height 25
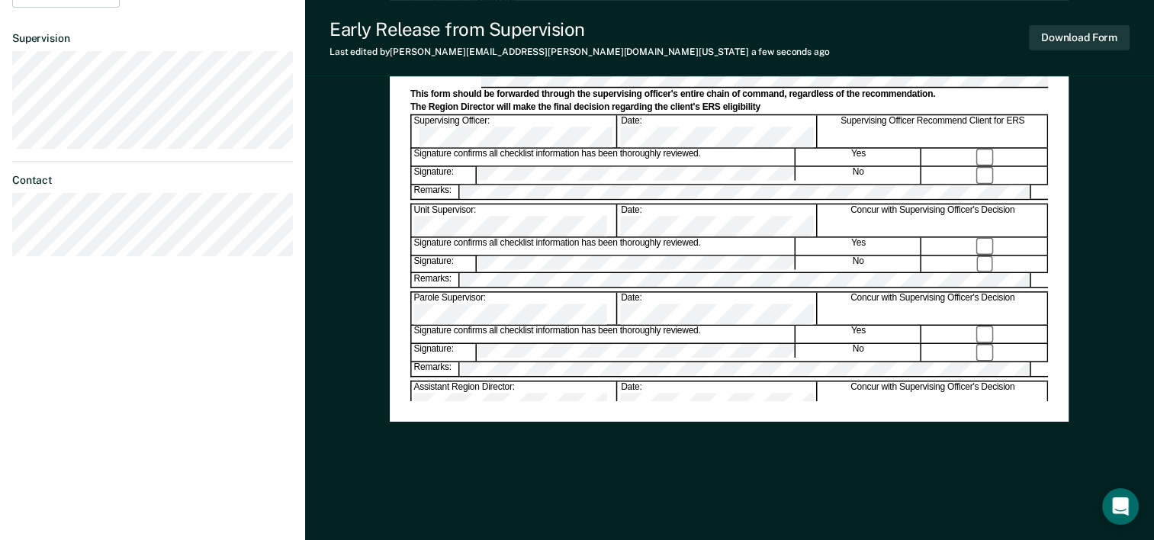
scroll to position [0, 0]
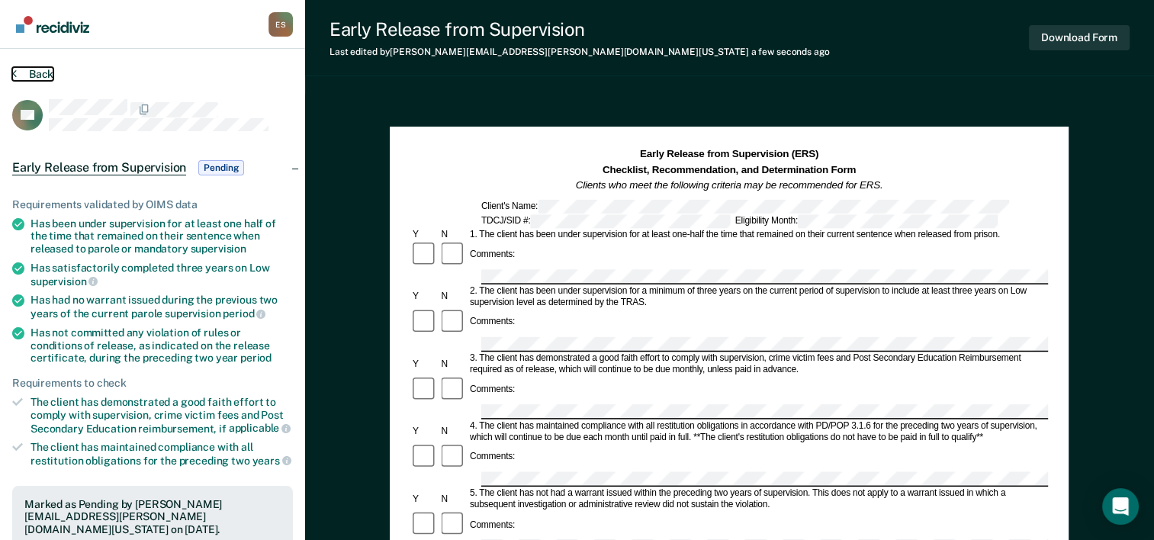
click at [23, 71] on button "Back" at bounding box center [32, 74] width 41 height 14
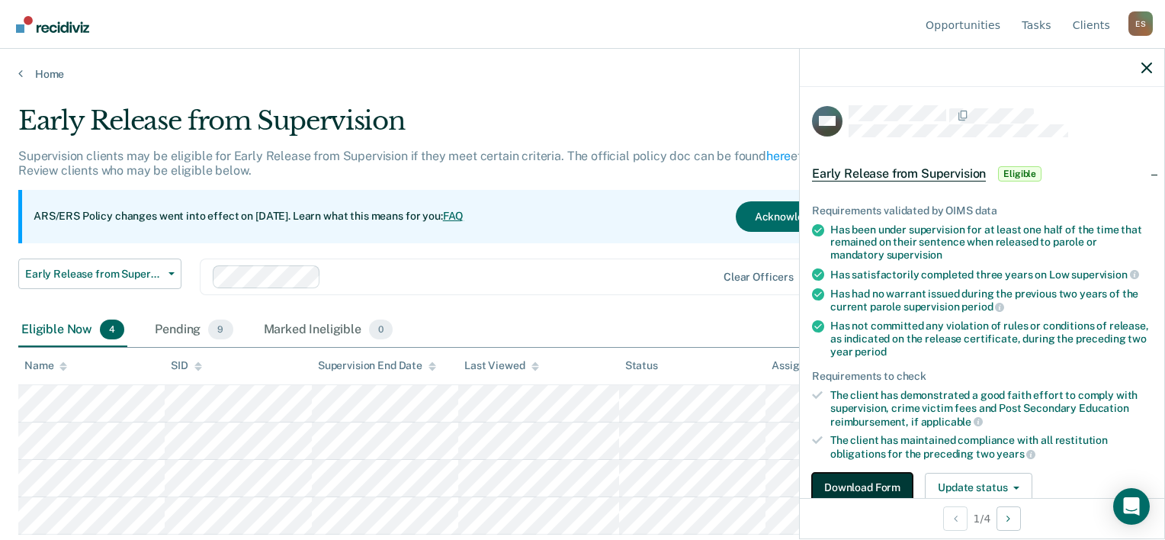
click at [866, 482] on button "Download Form" at bounding box center [862, 488] width 101 height 31
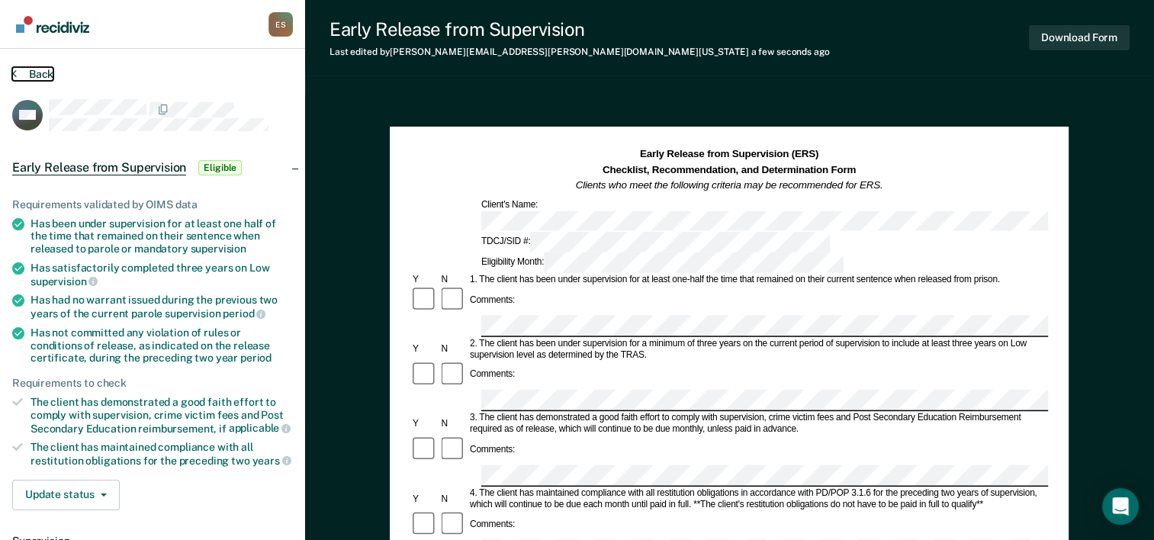
click at [37, 76] on button "Back" at bounding box center [32, 74] width 41 height 14
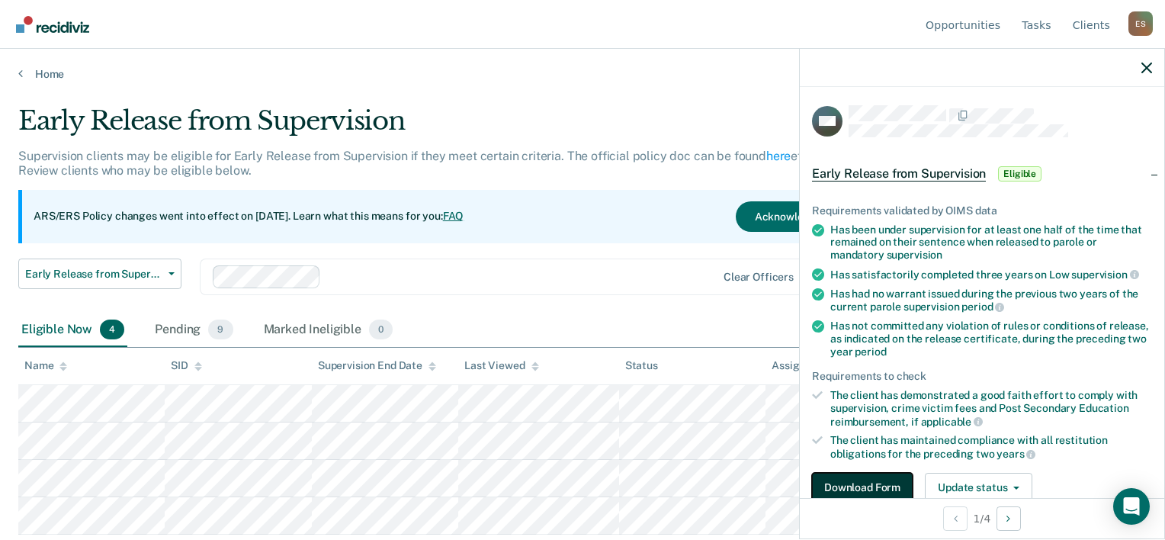
click at [886, 474] on button "Download Form" at bounding box center [862, 488] width 101 height 31
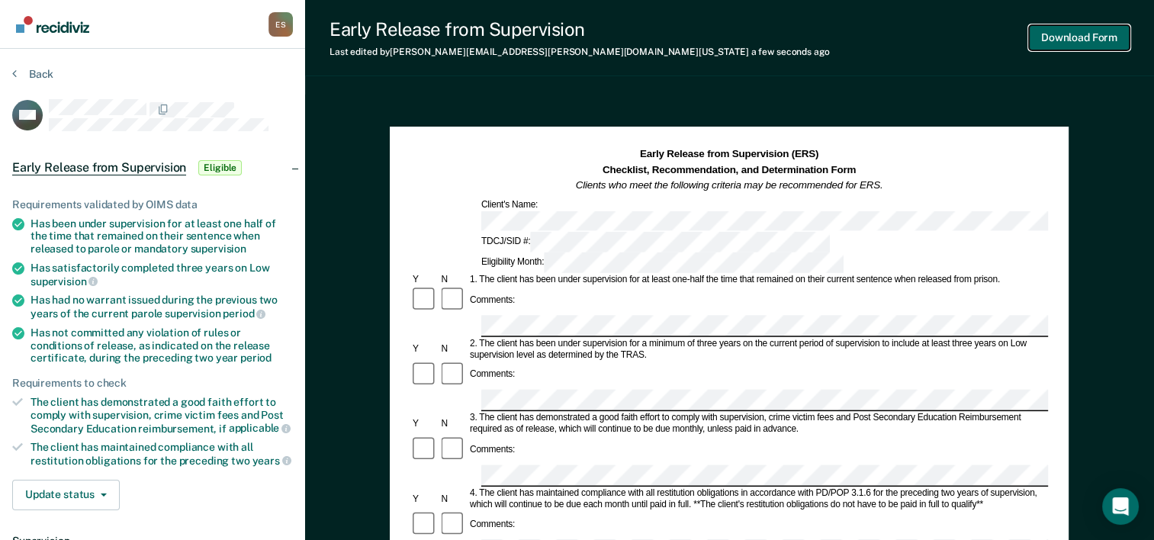
click at [1095, 31] on button "Download Form" at bounding box center [1079, 37] width 101 height 25
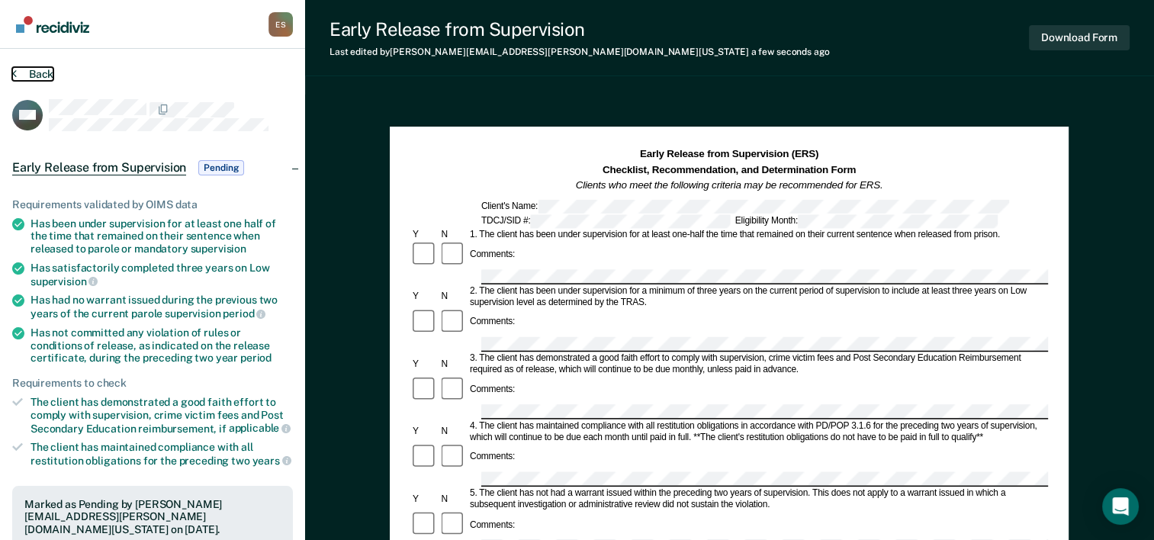
click at [43, 72] on button "Back" at bounding box center [32, 74] width 41 height 14
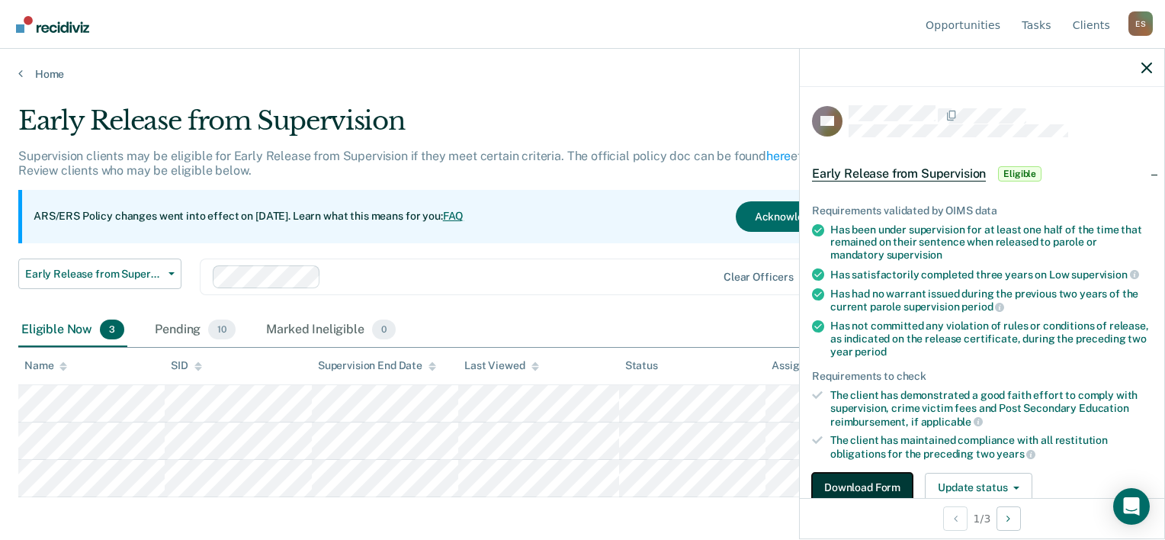
click at [892, 484] on button "Download Form" at bounding box center [862, 488] width 101 height 31
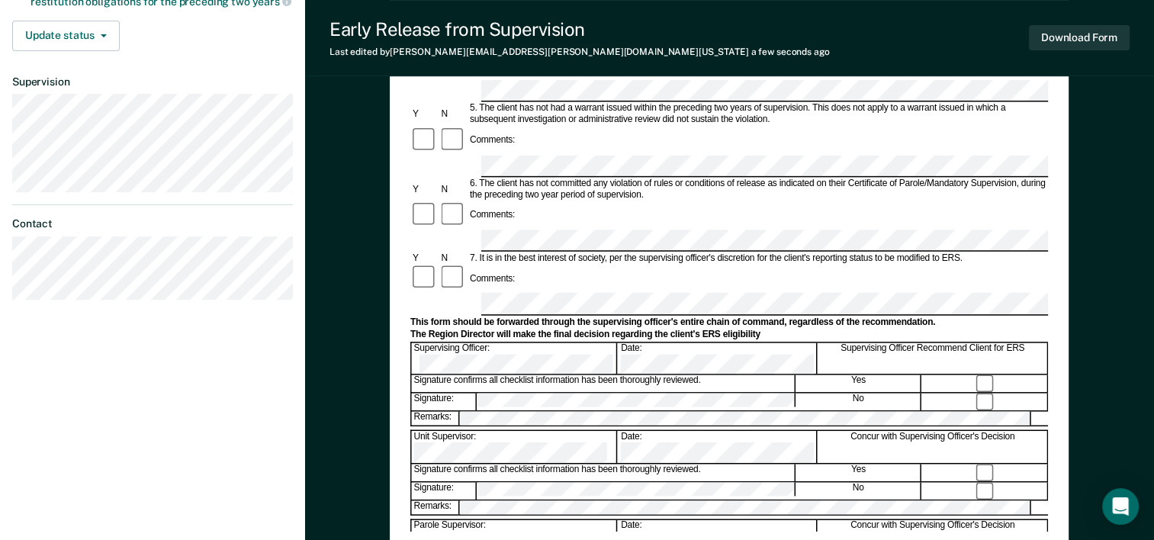
scroll to position [462, 0]
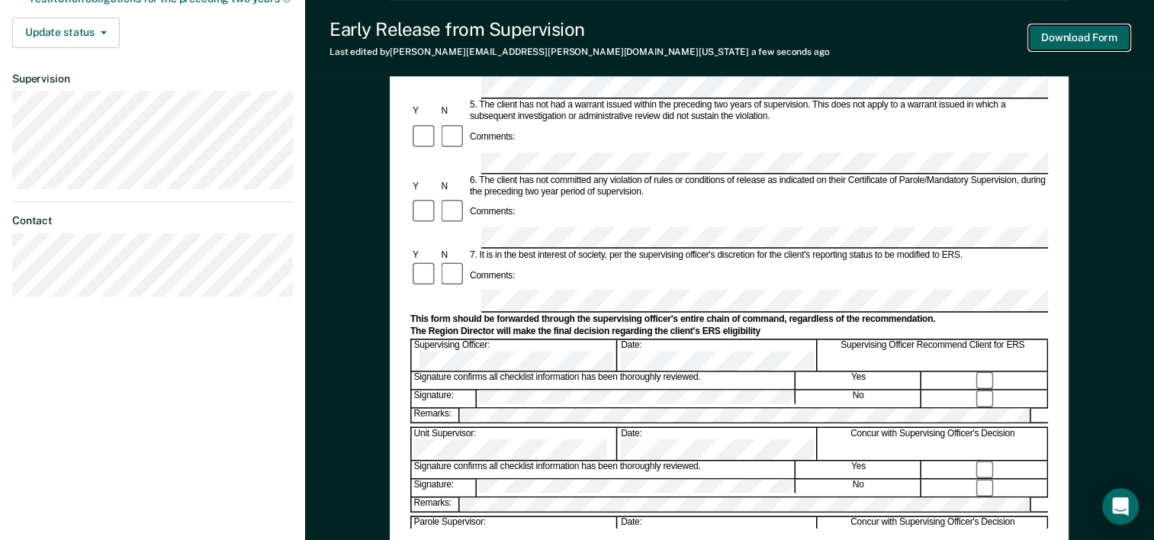
click at [1076, 42] on button "Download Form" at bounding box center [1079, 37] width 101 height 25
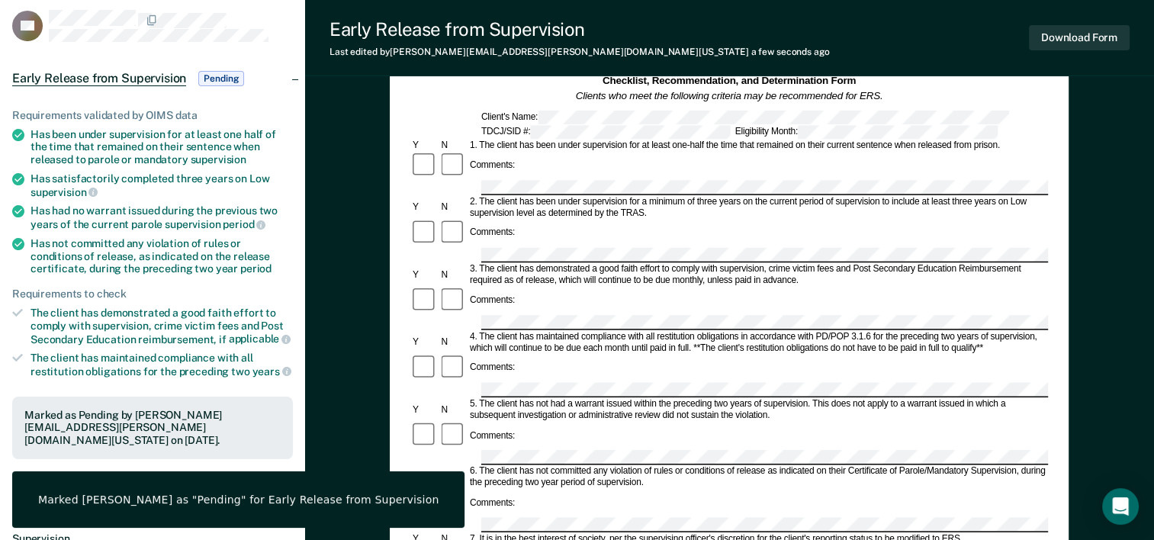
scroll to position [0, 0]
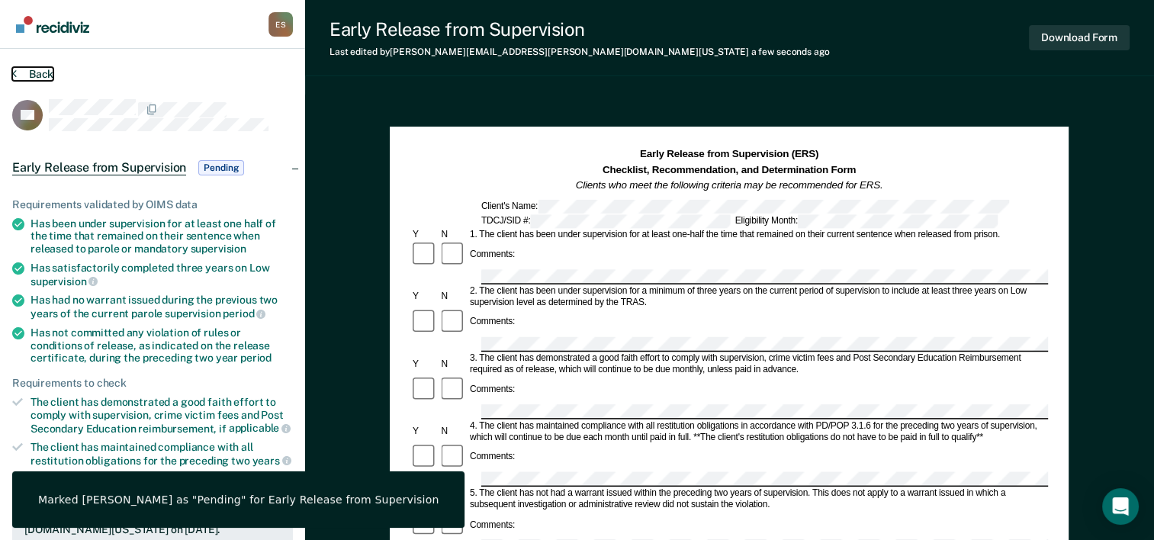
click at [34, 73] on button "Back" at bounding box center [32, 74] width 41 height 14
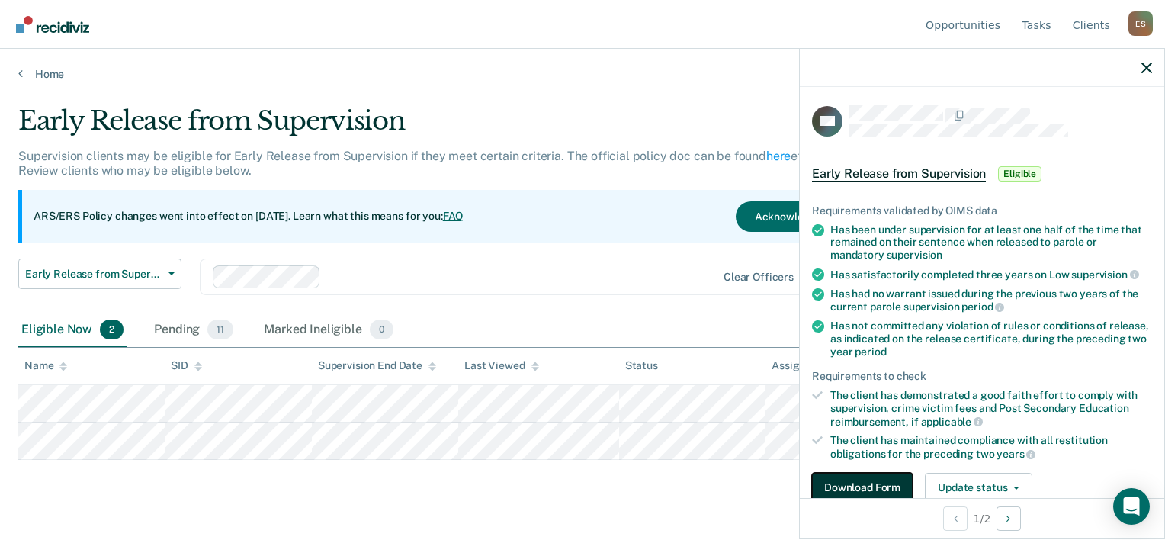
click at [841, 486] on button "Download Form" at bounding box center [862, 488] width 101 height 31
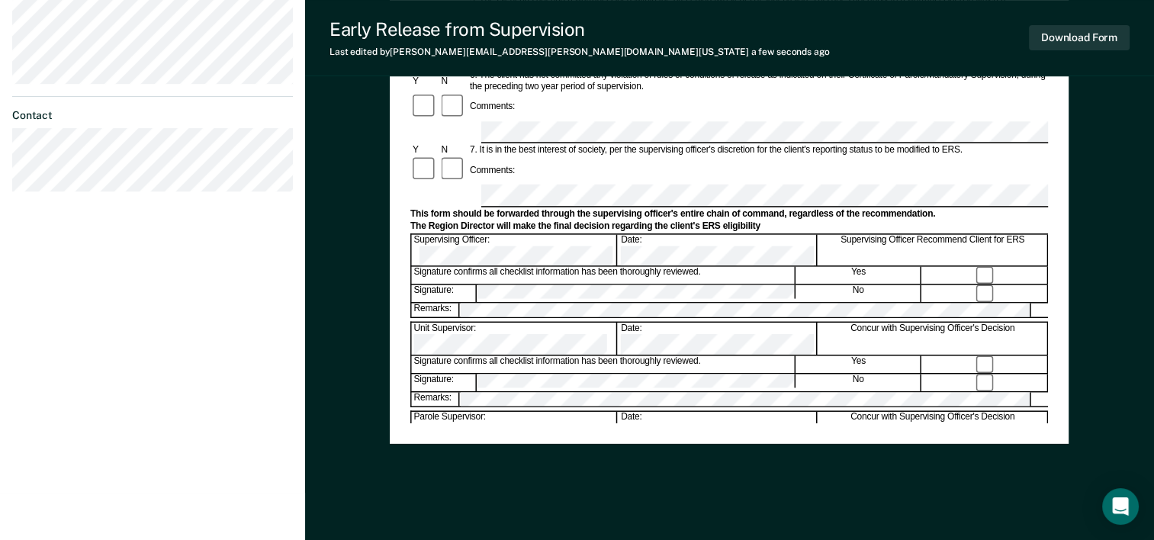
scroll to position [567, 0]
click at [1104, 40] on button "Download Form" at bounding box center [1079, 37] width 101 height 25
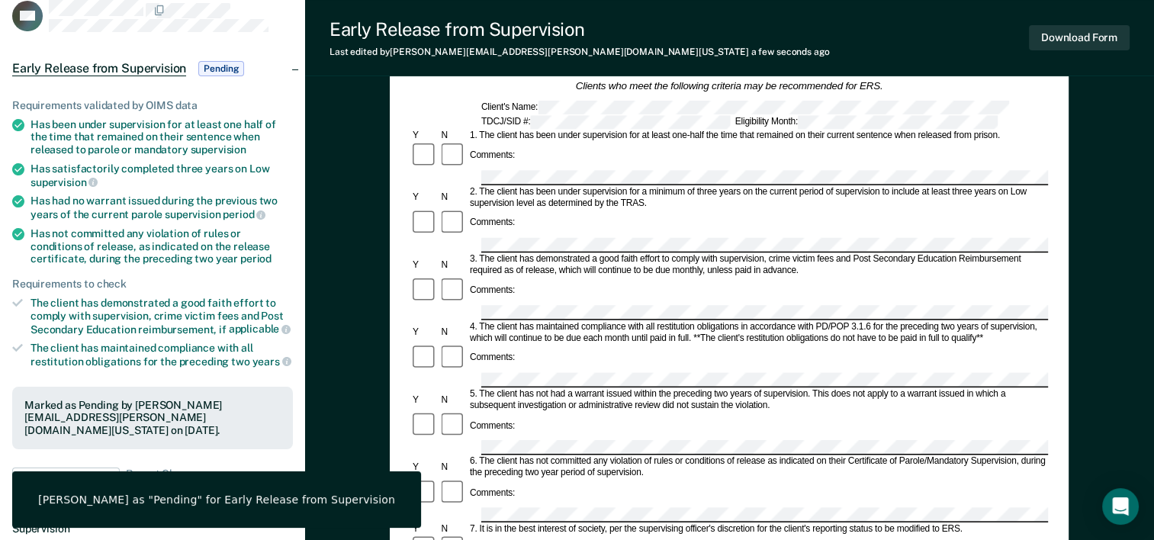
scroll to position [0, 0]
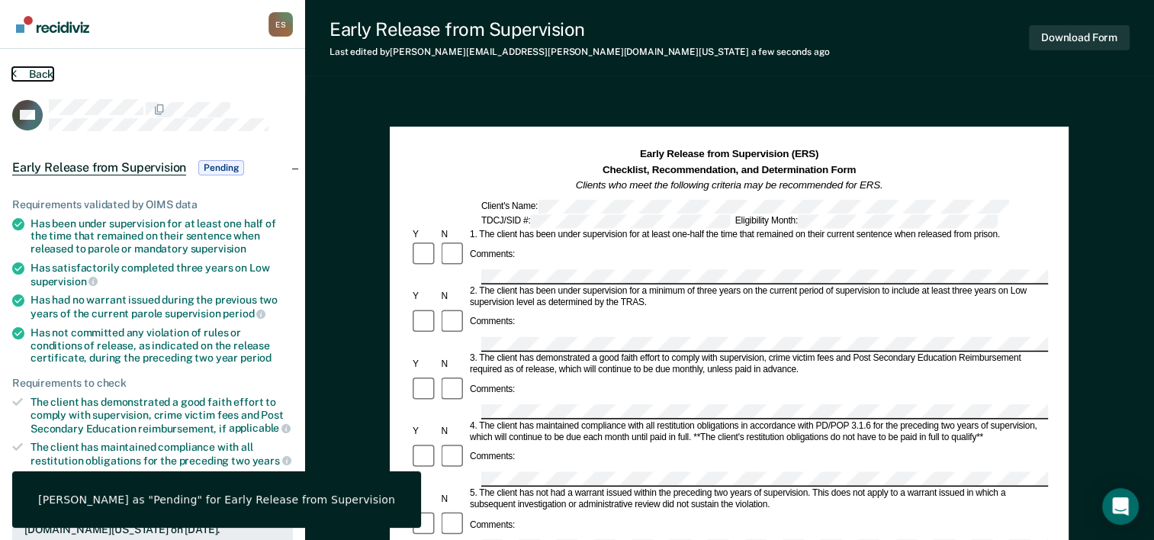
click at [40, 75] on button "Back" at bounding box center [32, 74] width 41 height 14
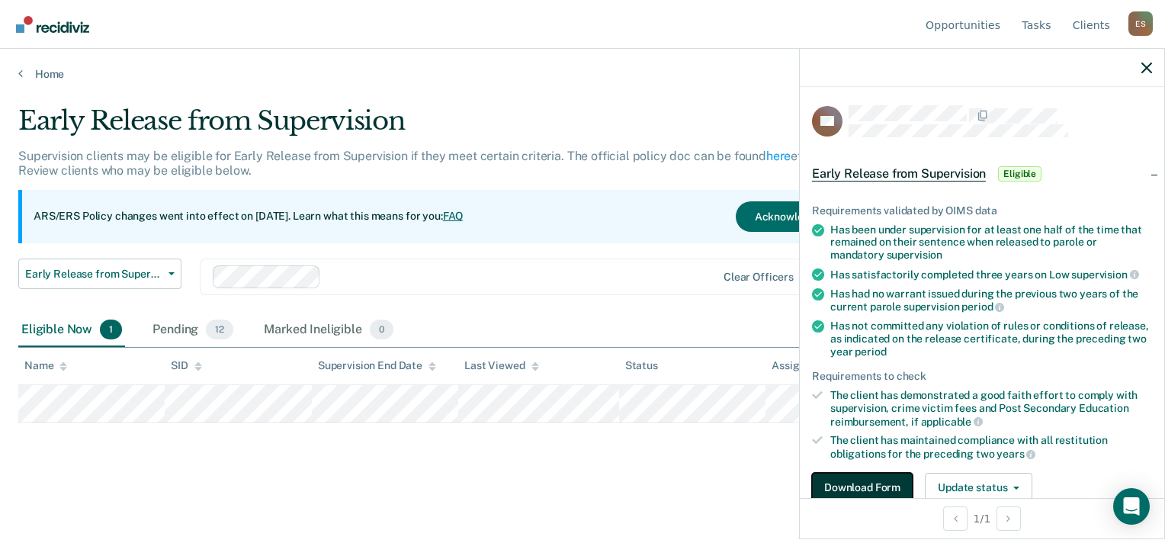
click at [866, 483] on button "Download Form" at bounding box center [862, 488] width 101 height 31
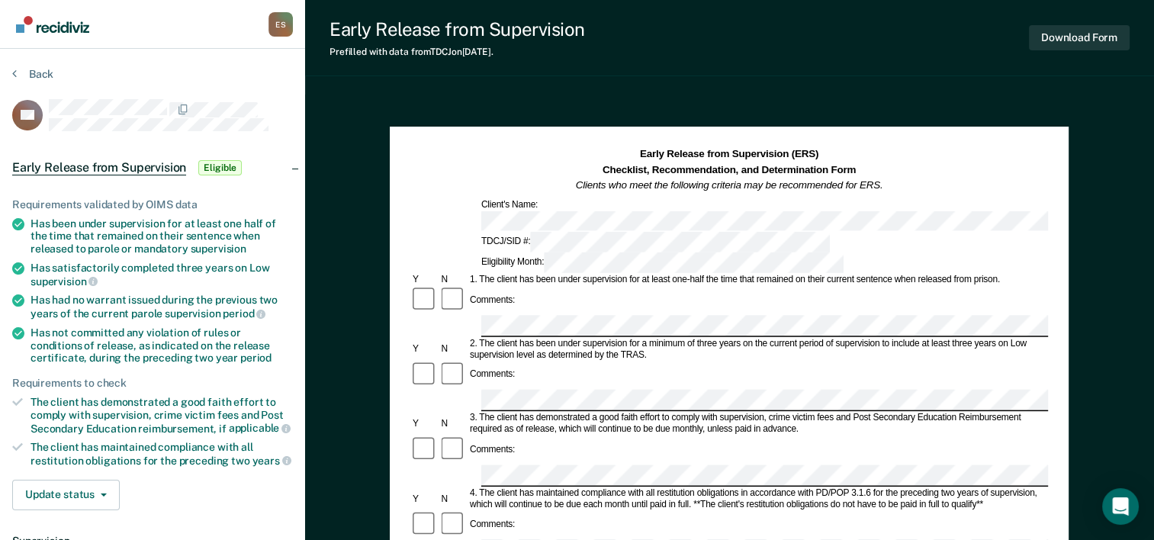
click at [607, 286] on div "Comments:" at bounding box center [729, 300] width 638 height 29
click at [564, 361] on div "Comments:" at bounding box center [729, 375] width 638 height 29
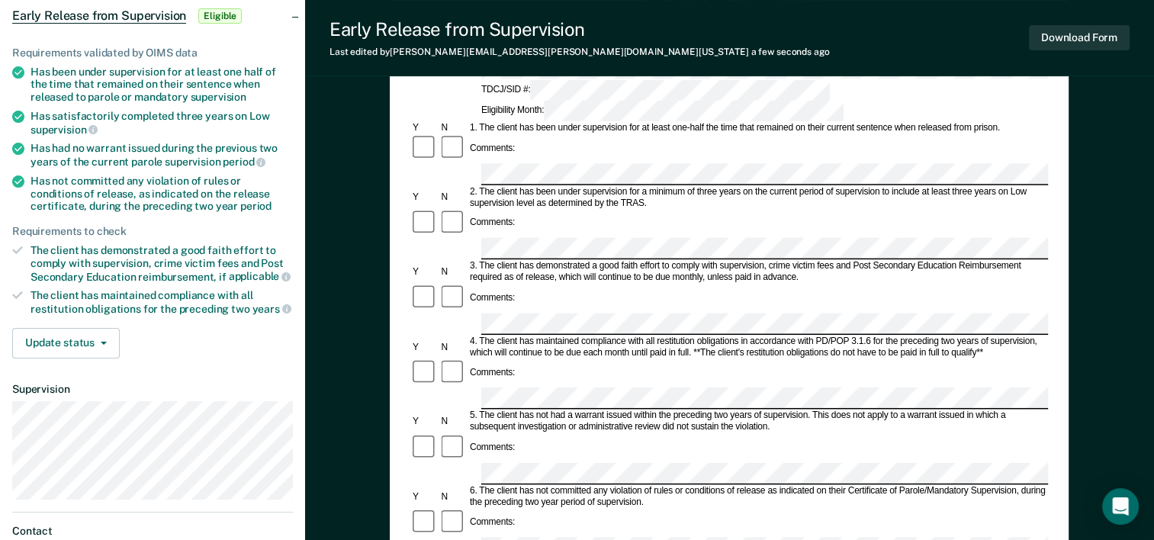
scroll to position [154, 0]
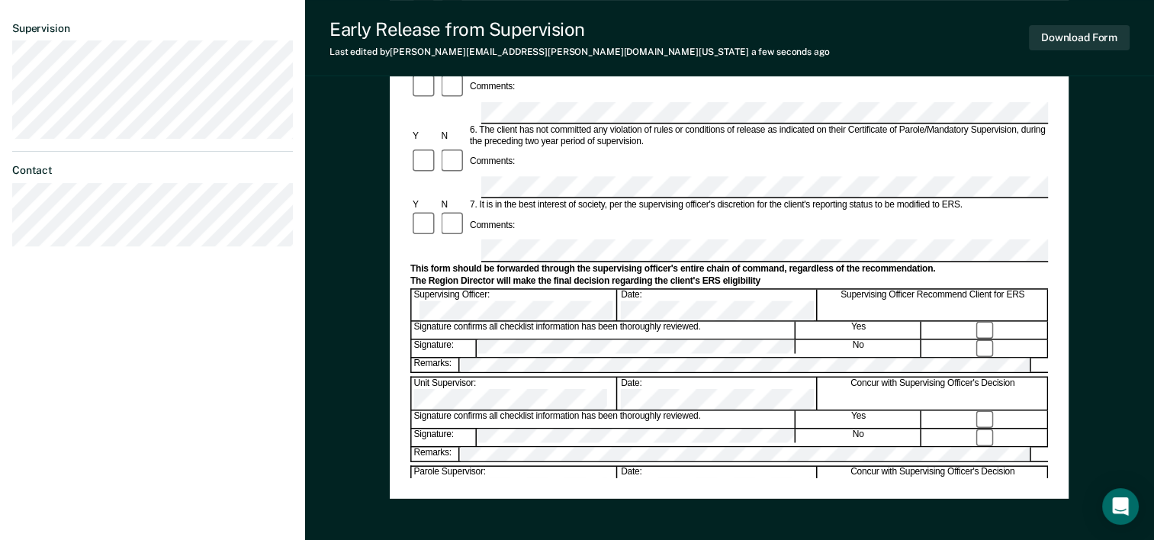
scroll to position [516, 0]
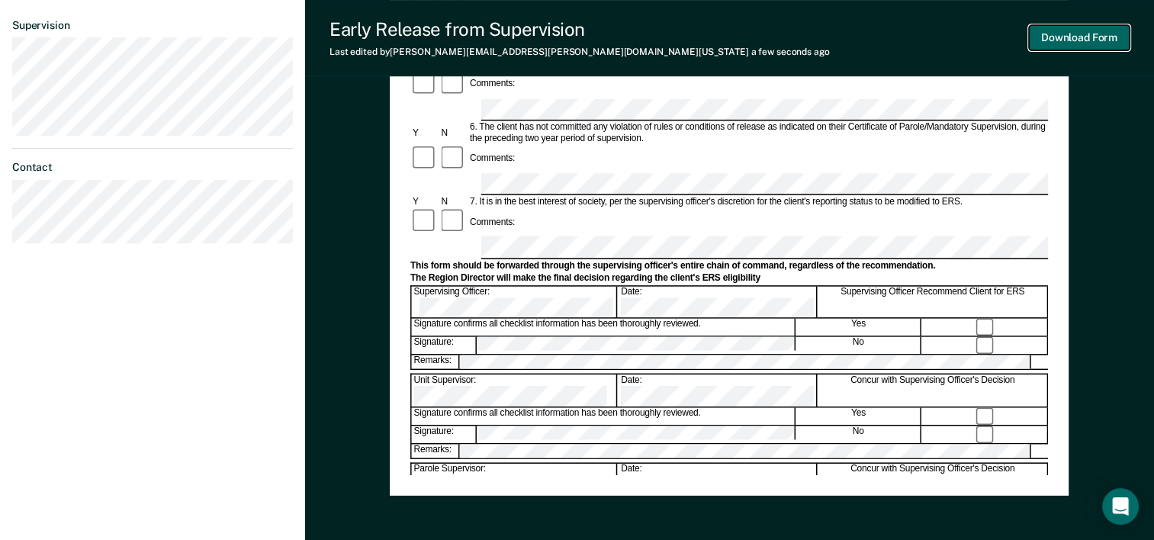
click at [1068, 37] on button "Download Form" at bounding box center [1079, 37] width 101 height 25
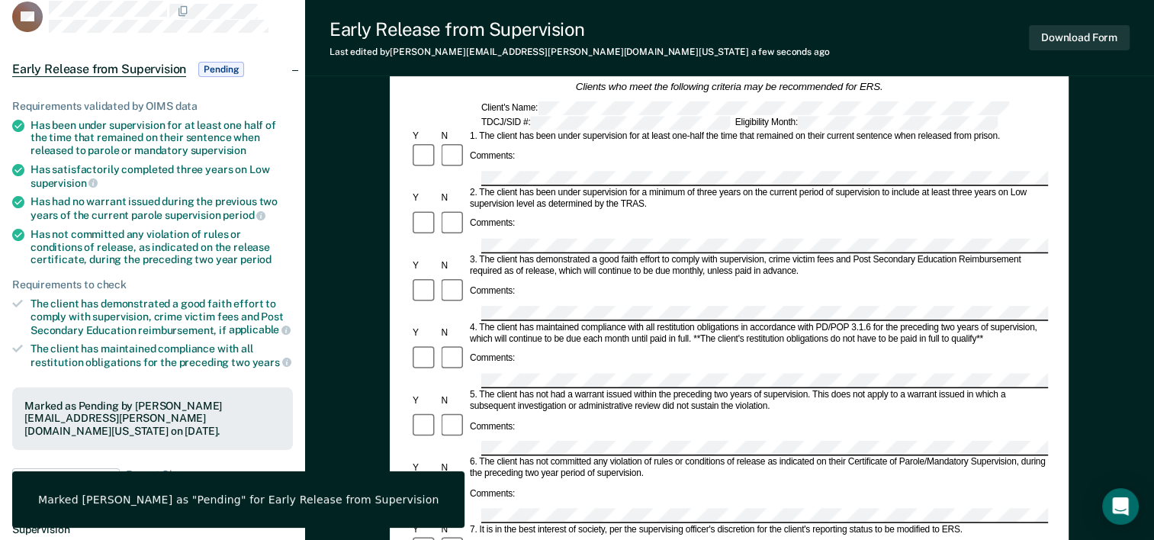
scroll to position [0, 0]
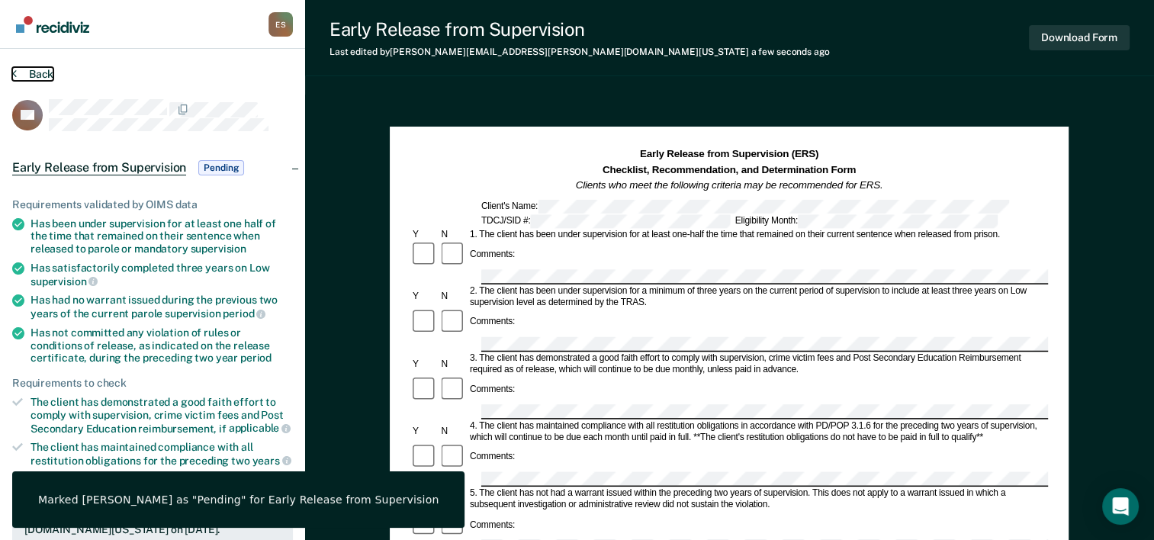
click at [40, 70] on button "Back" at bounding box center [32, 74] width 41 height 14
